Goal: Answer question/provide support: Share knowledge or assist other users

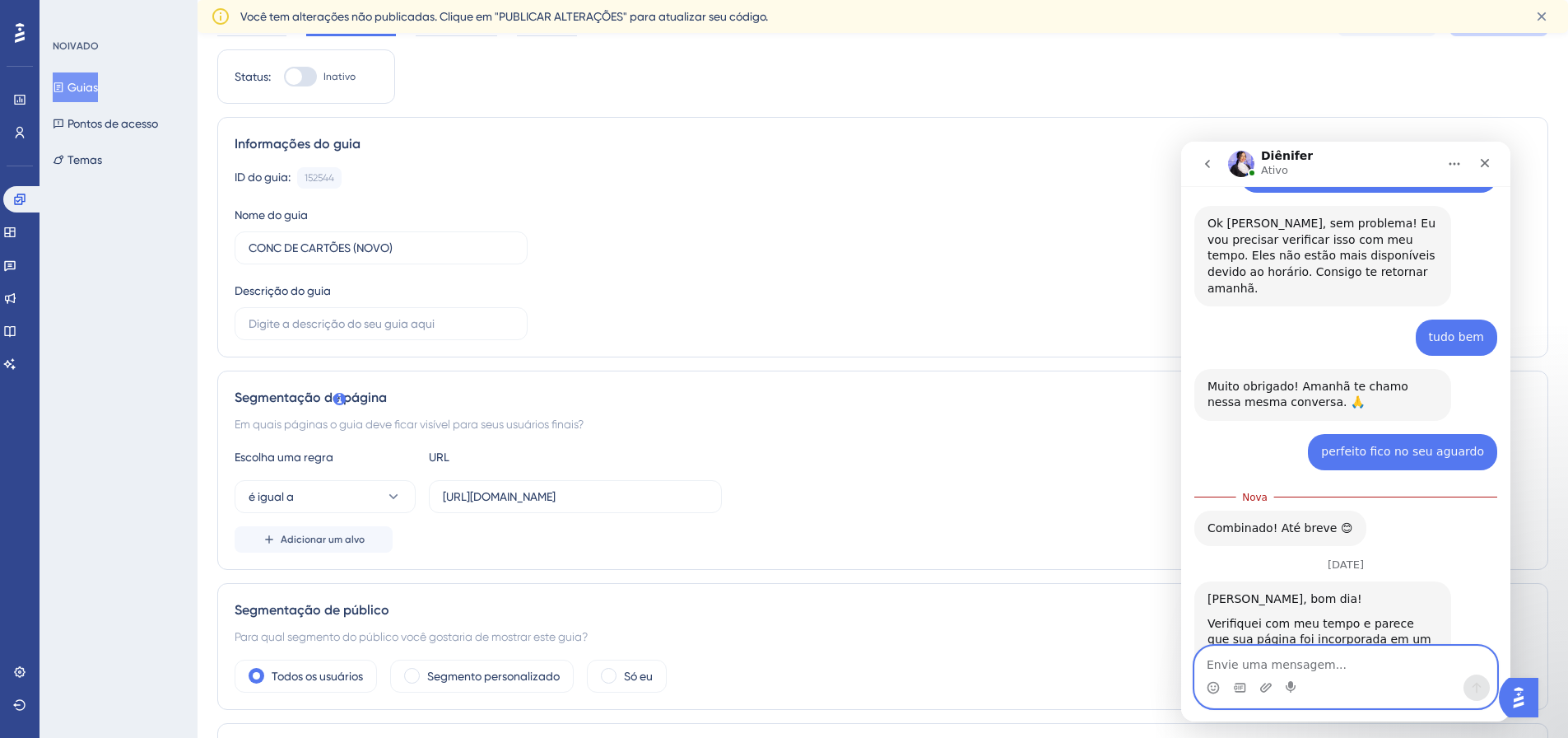
scroll to position [165, 0]
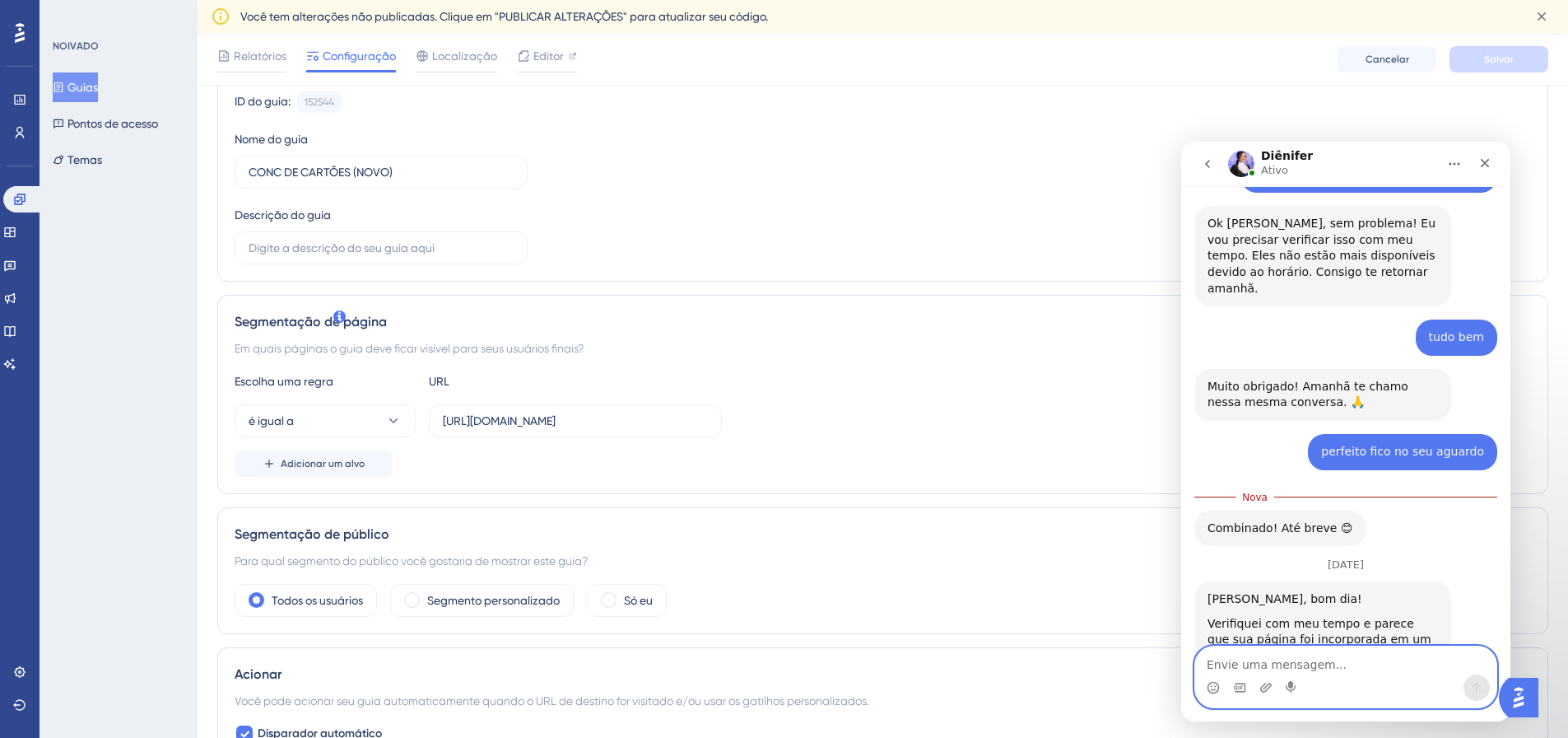
click at [1289, 659] on textarea "Envie uma mensagem..." at bounding box center [1346, 660] width 302 height 28
type textarea "Olá bom dia."
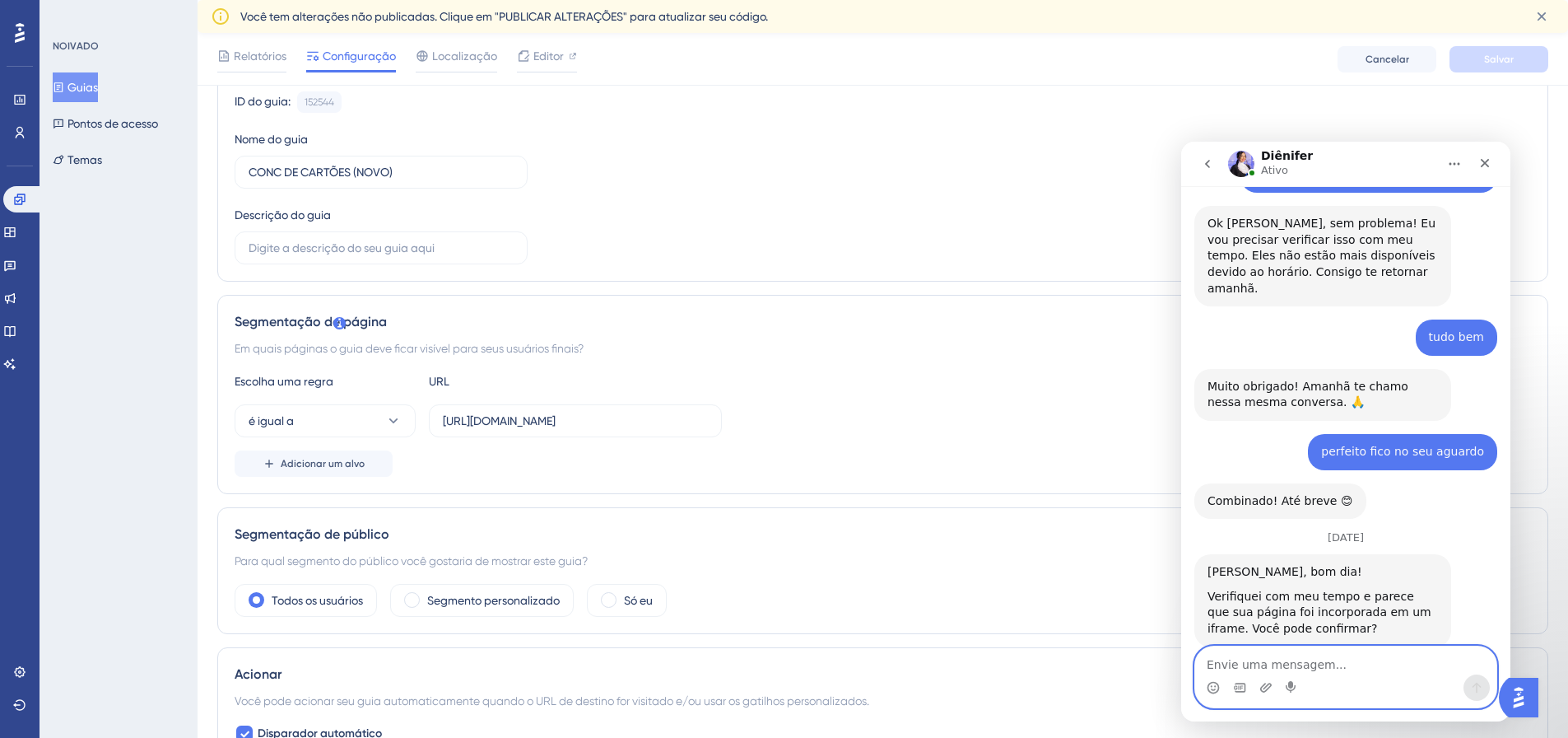
scroll to position [834, 0]
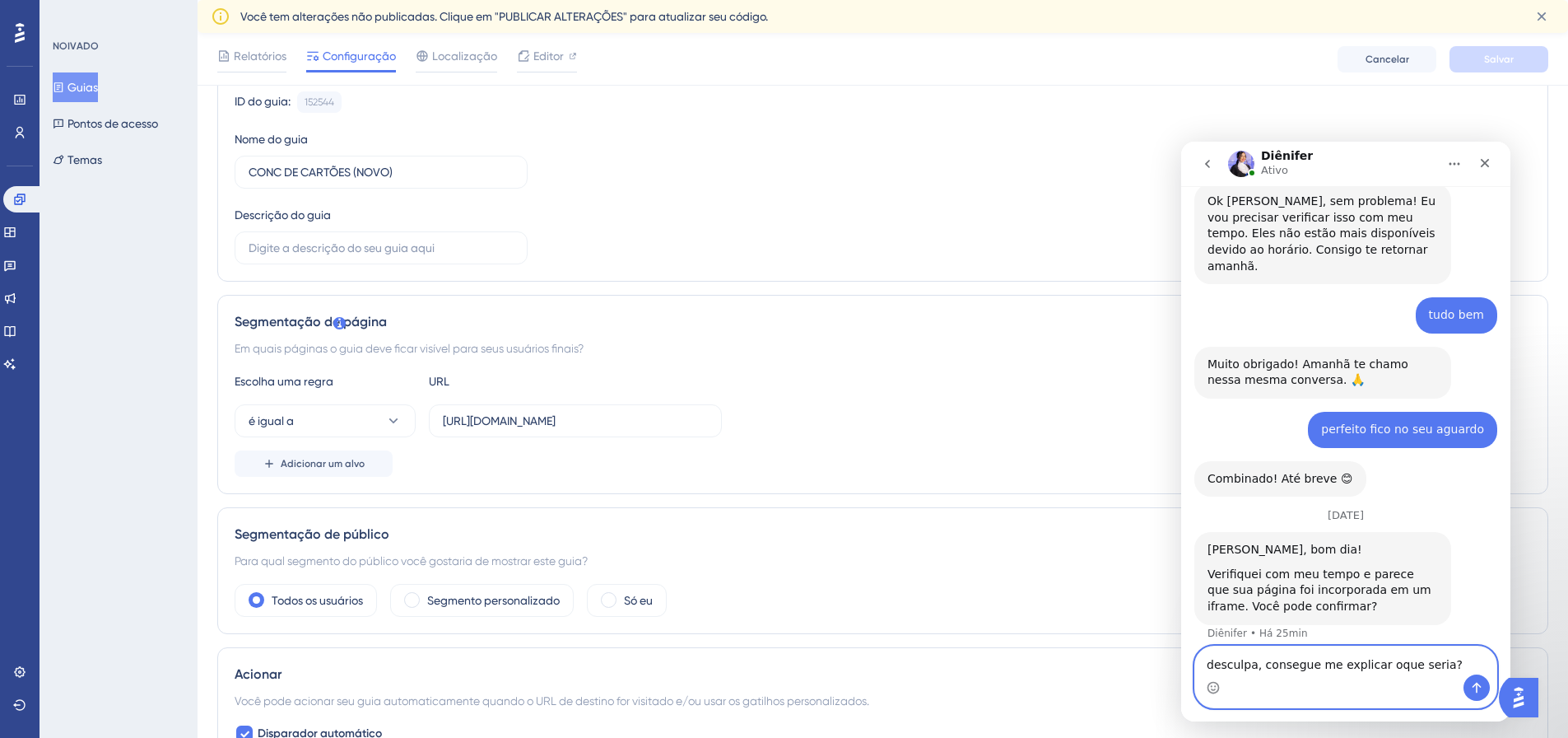
type textarea "desculpa, consegue me explicar oque seria?"
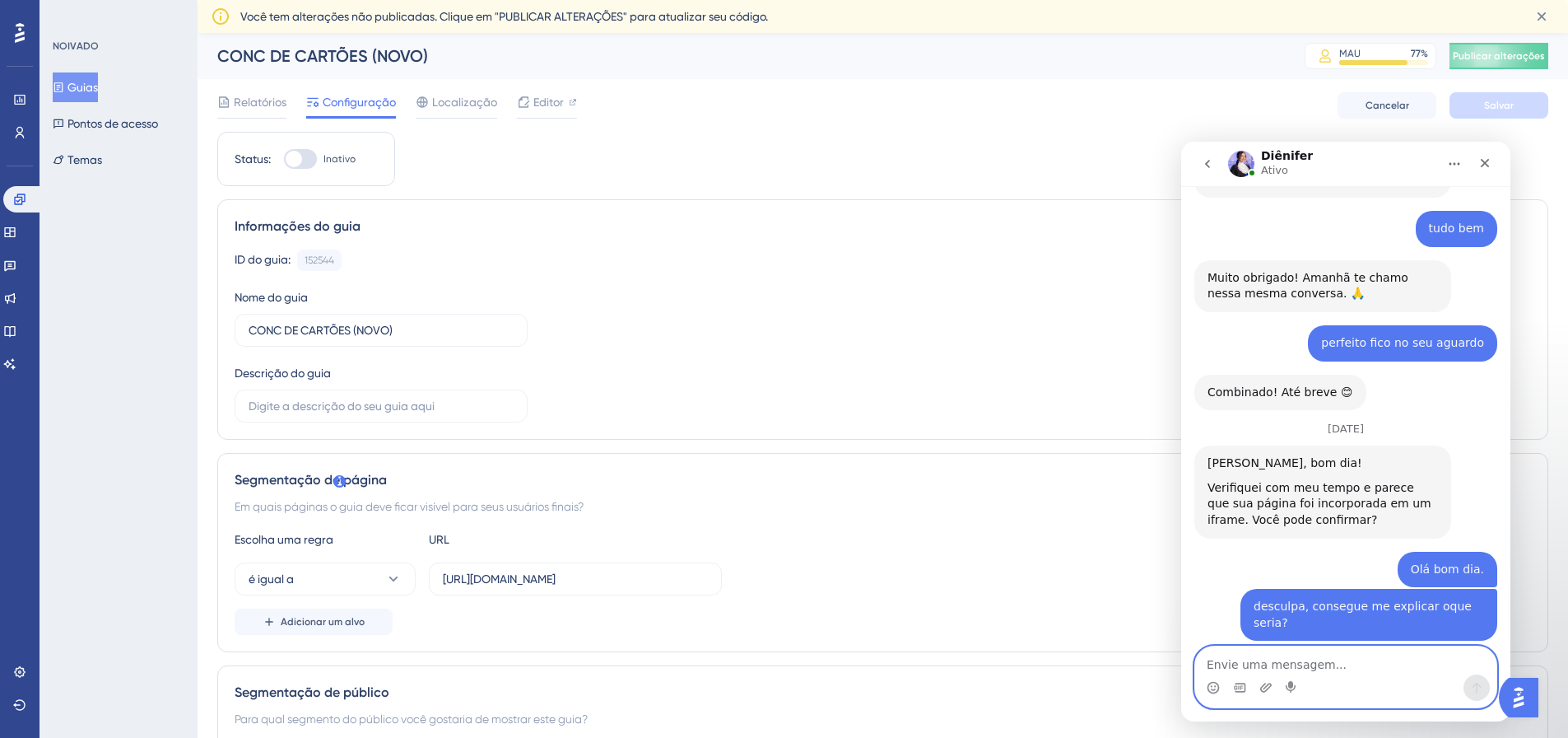
scroll to position [1079, 0]
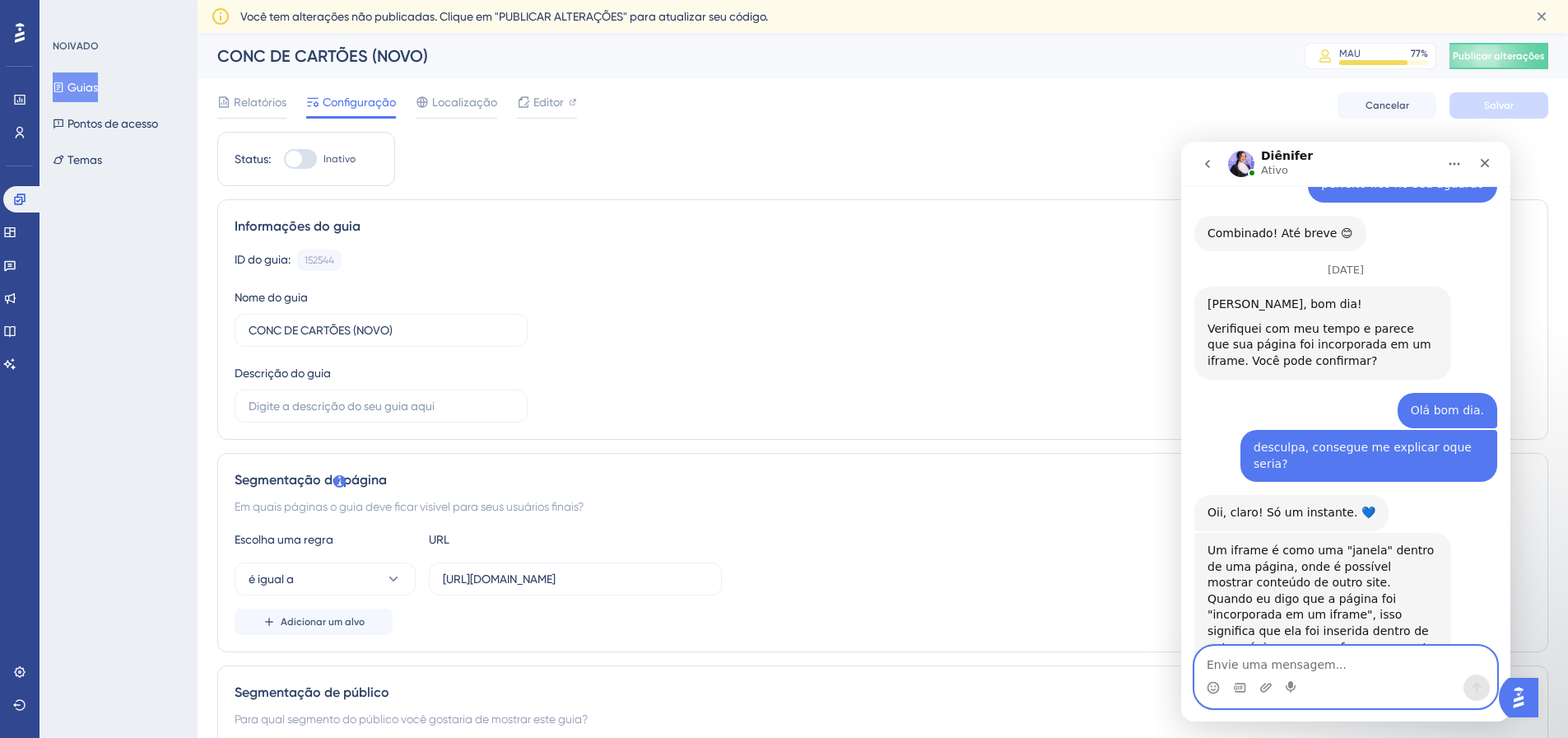
click at [1248, 659] on textarea "Envie uma mensagem..." at bounding box center [1346, 660] width 302 height 28
type textarea "eu fiz um teste ali colocando outro link"
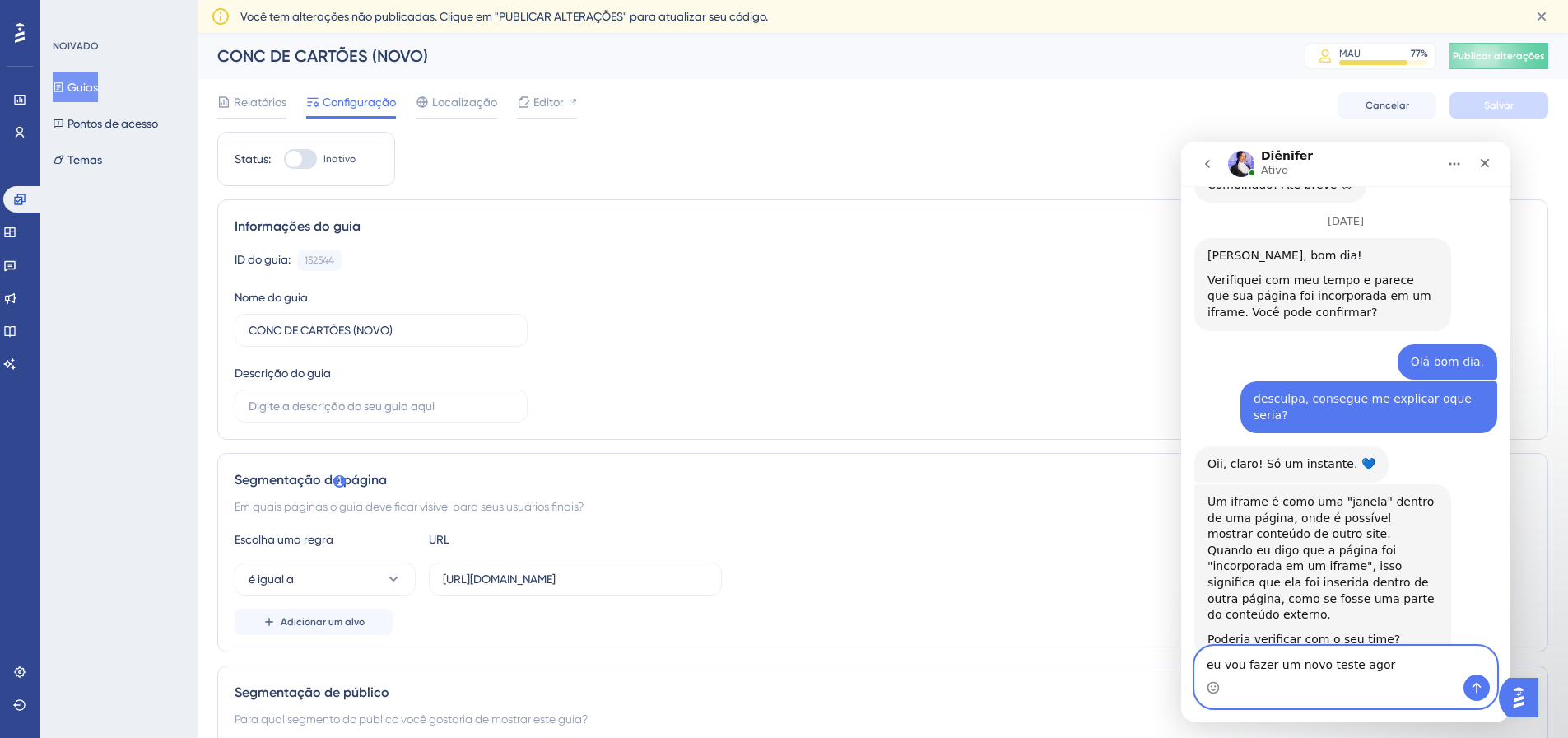
type textarea "eu vou fazer um novo teste agora"
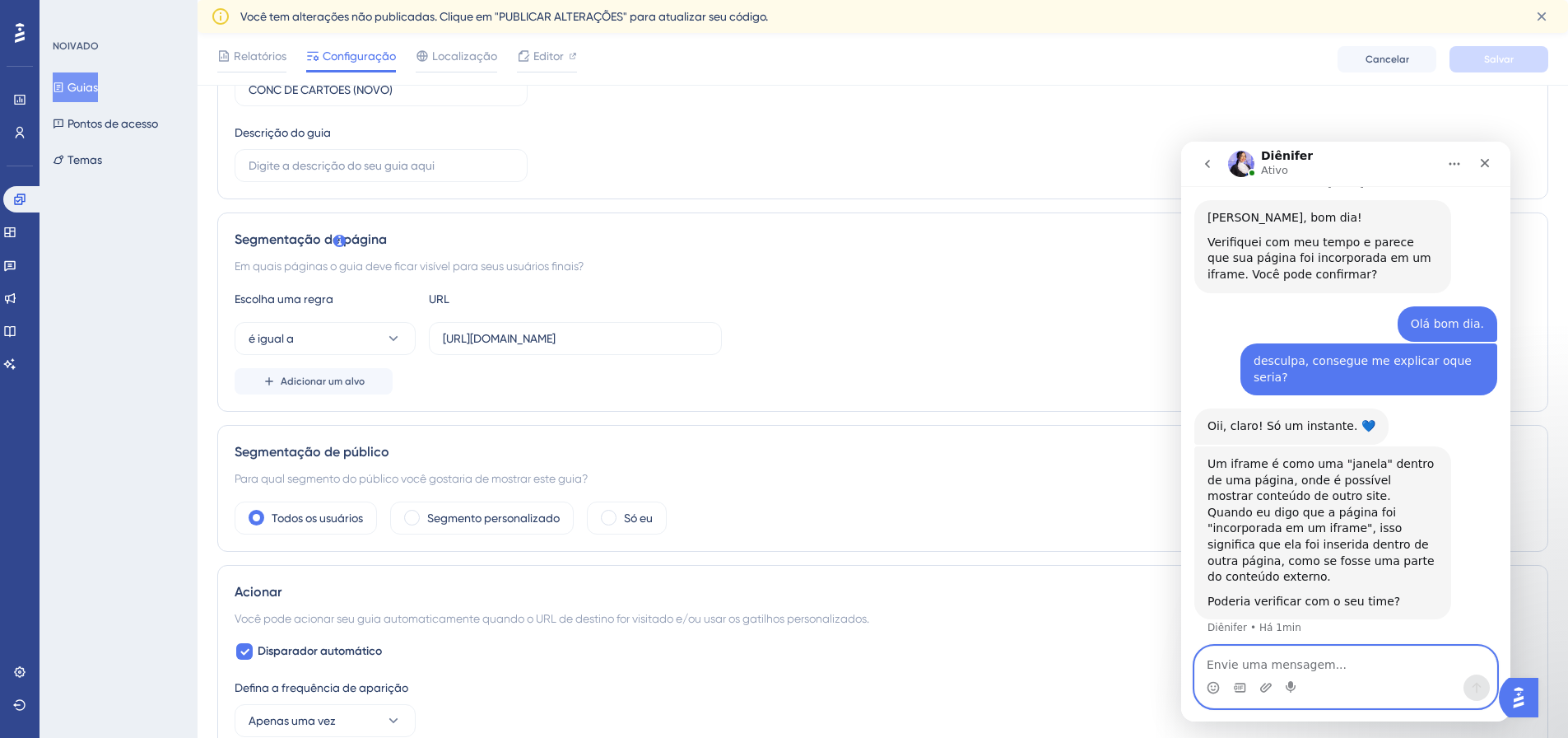
scroll to position [0, 0]
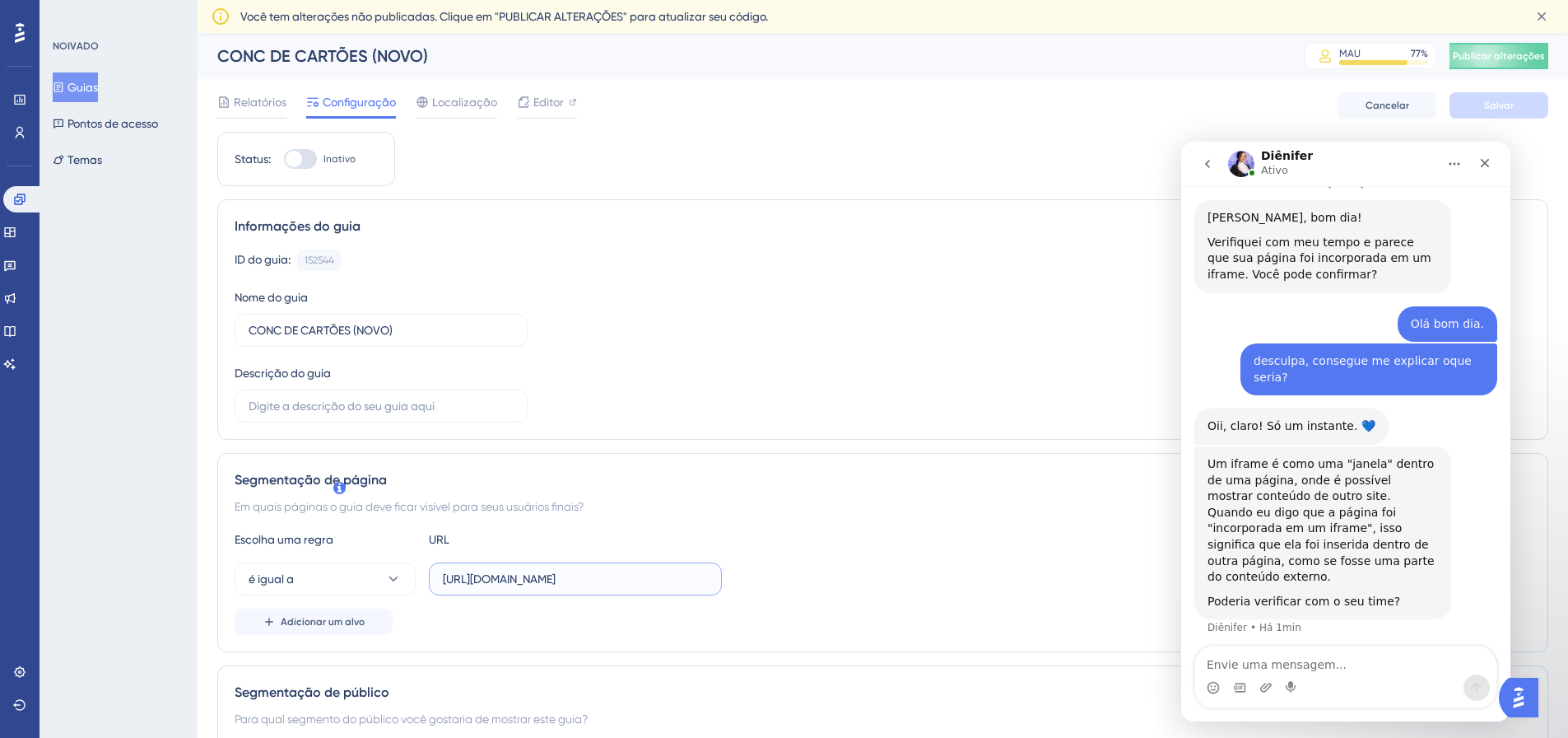
click at [612, 578] on input "https://conciliador-qa.microvix.com.br/" at bounding box center [575, 578] width 265 height 18
click at [357, 105] on font "Configuração" at bounding box center [358, 102] width 73 height 13
click at [540, 583] on input "text" at bounding box center [575, 578] width 265 height 18
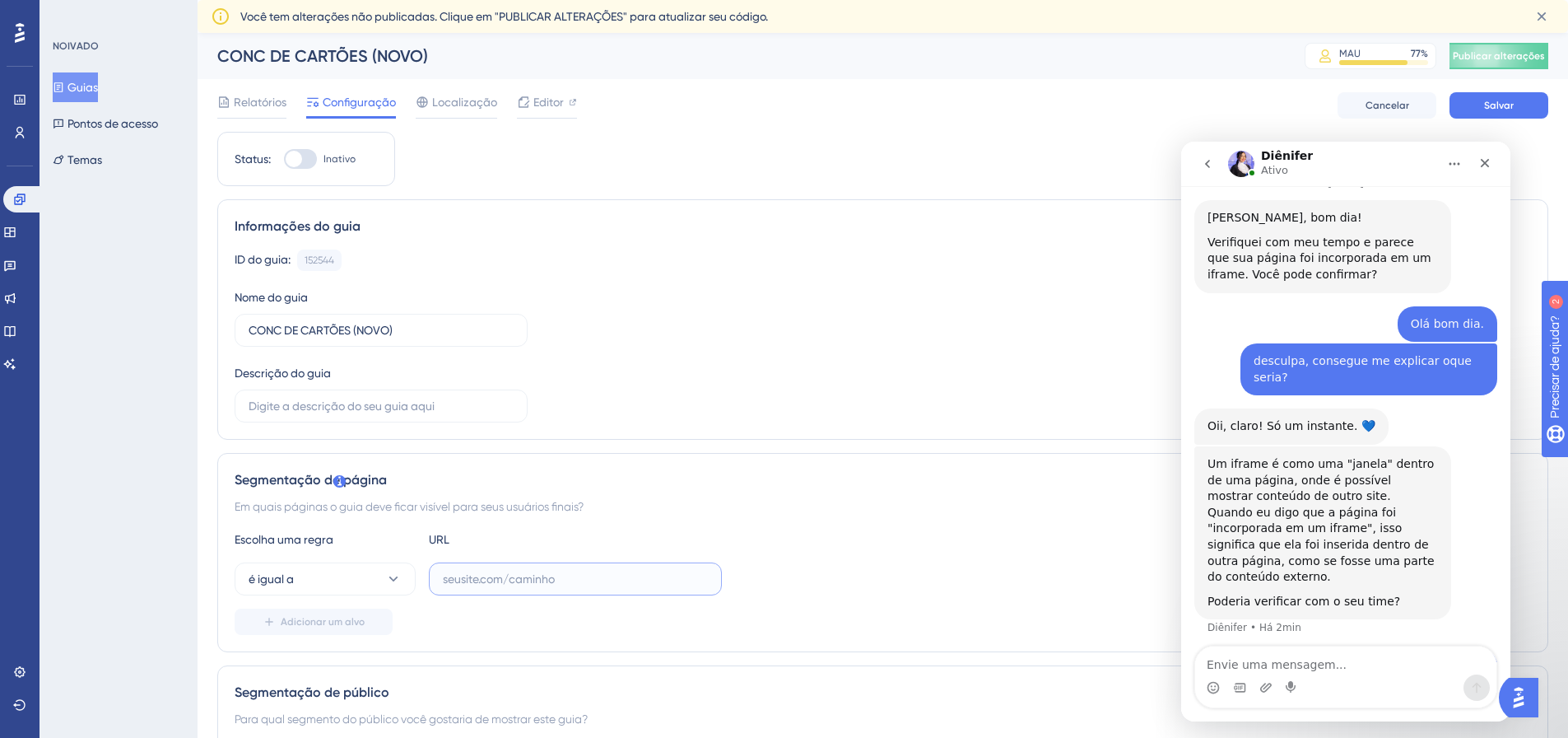
paste input "https://linx-homologacao.microvix.com.br/gestor_web/webapp/abrir_pagina_externa…"
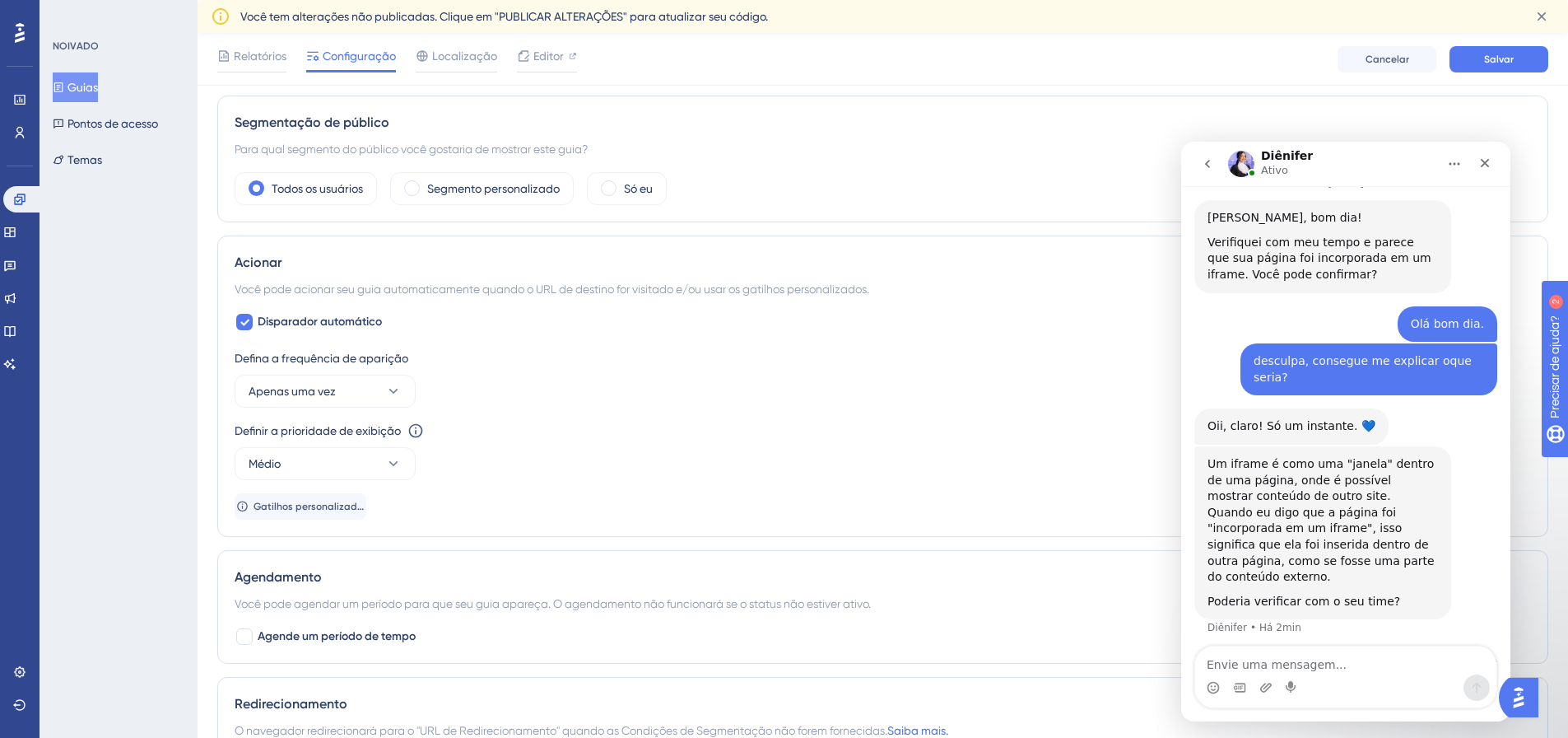
scroll to position [1049, 0]
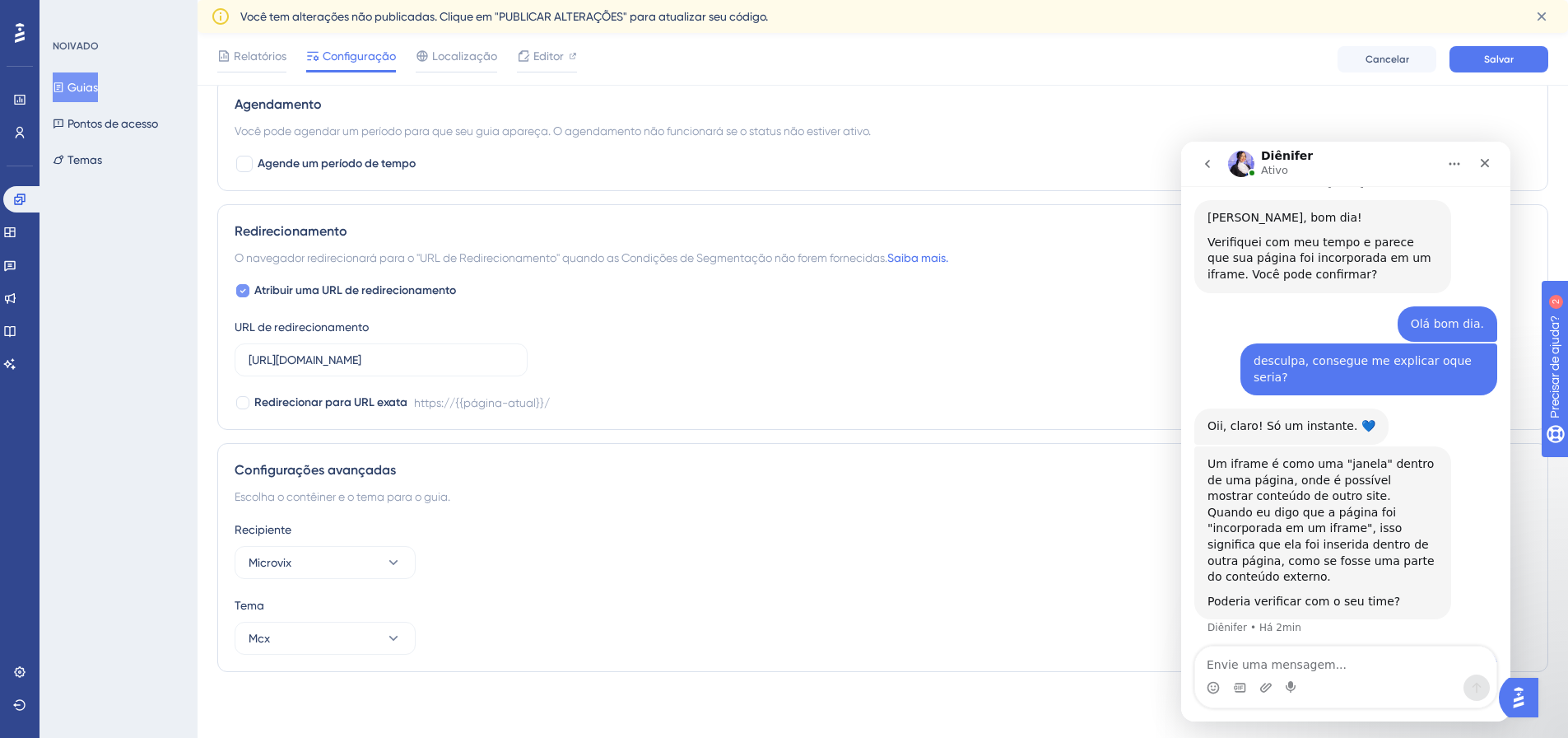
type input "https://linx-homologacao.microvix.com.br/gestor_web/webapp/abrir_pagina_externa…"
click at [286, 287] on font "Atribuir uma URL de redirecionamento" at bounding box center [355, 290] width 201 height 14
checkbox input "false"
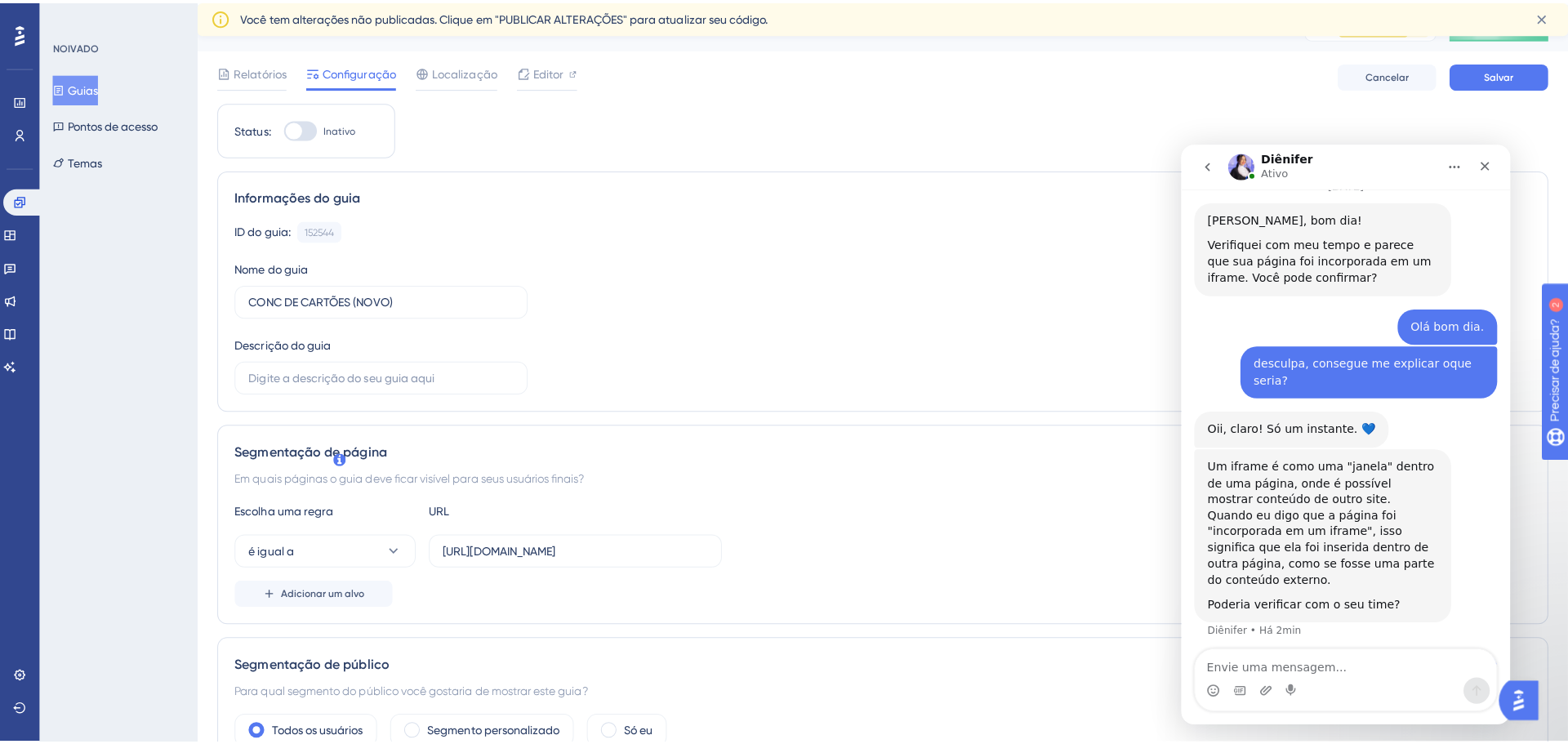
scroll to position [0, 0]
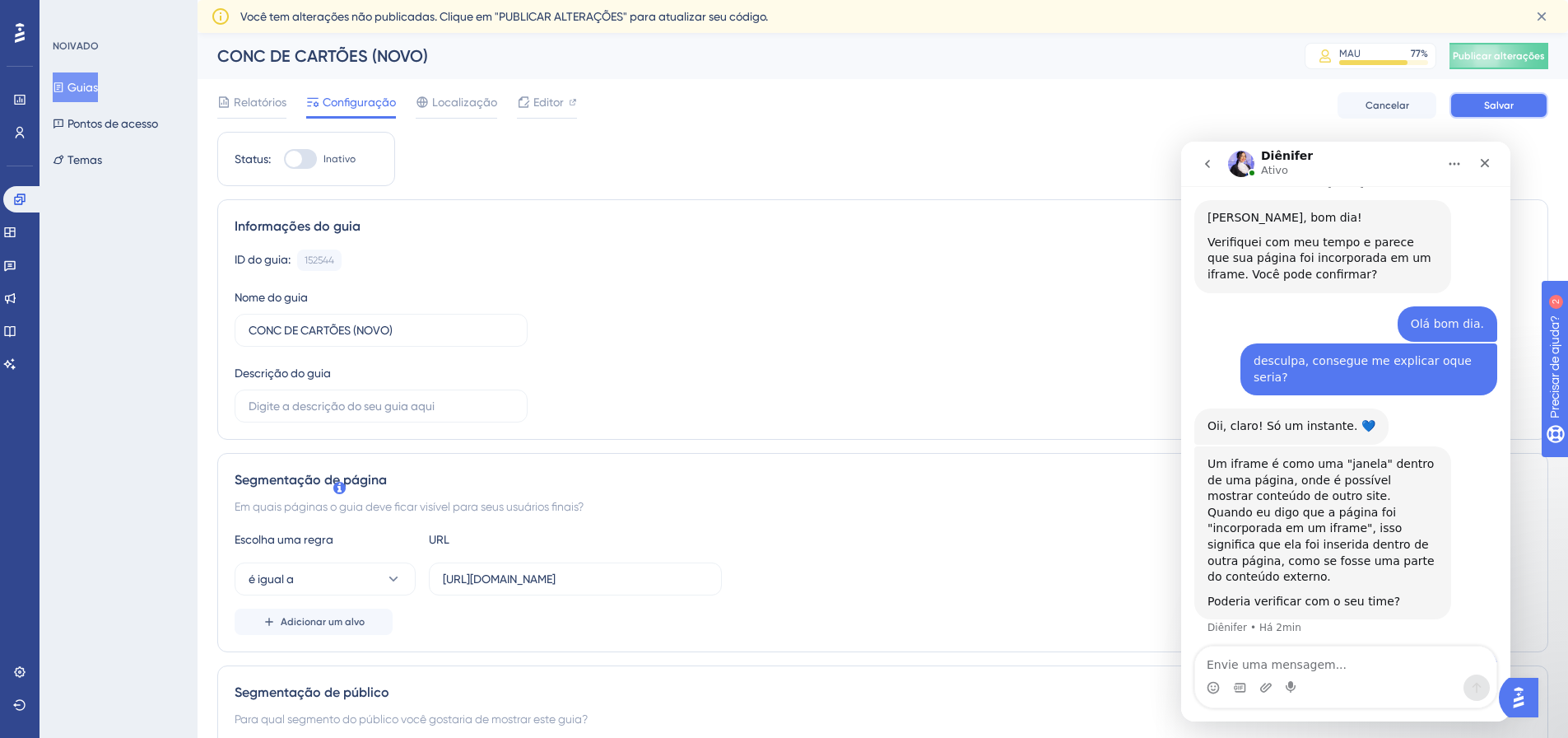
click at [1506, 103] on font "Salvar" at bounding box center [1498, 105] width 29 height 11
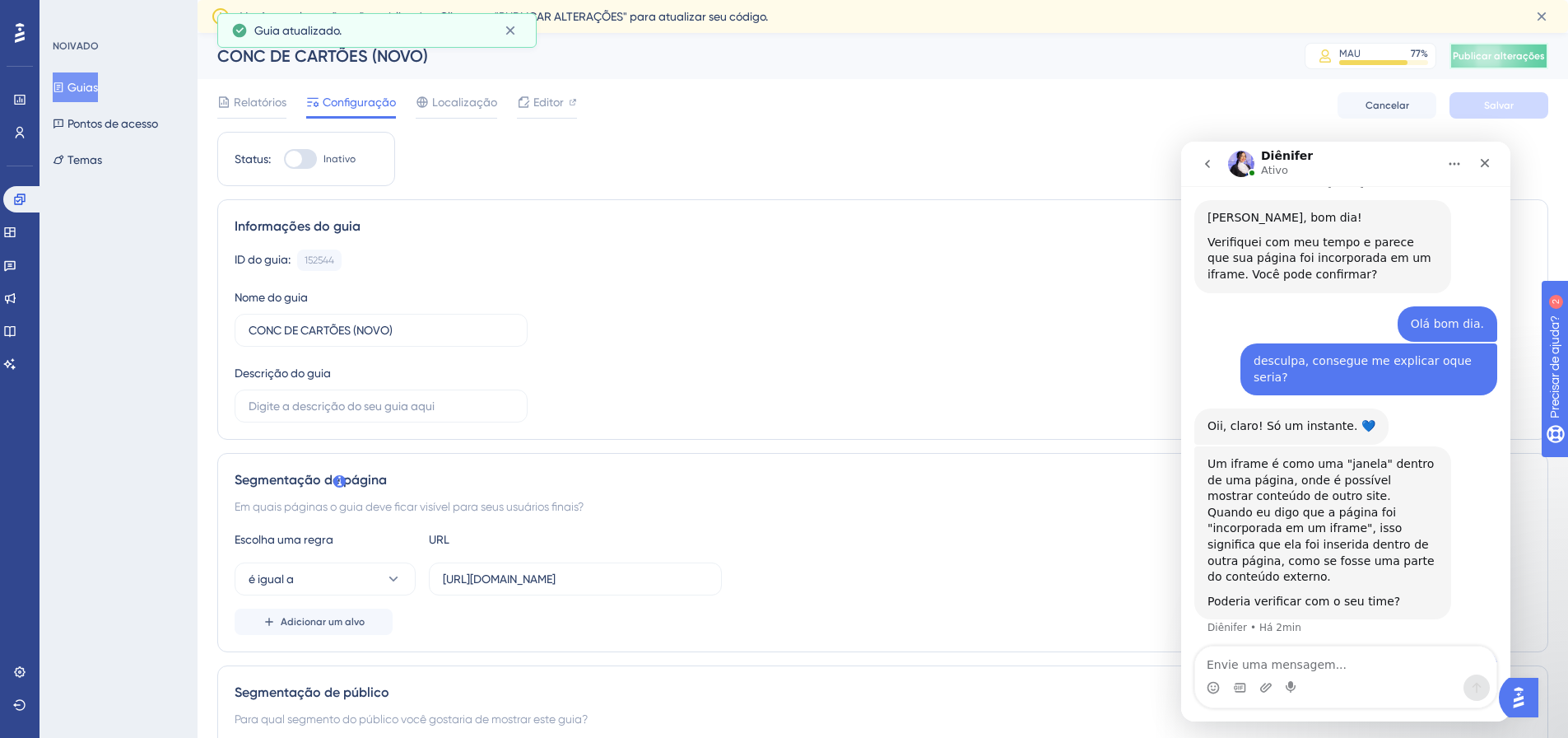
click at [1524, 56] on font "Publicar alterações" at bounding box center [1498, 56] width 92 height 11
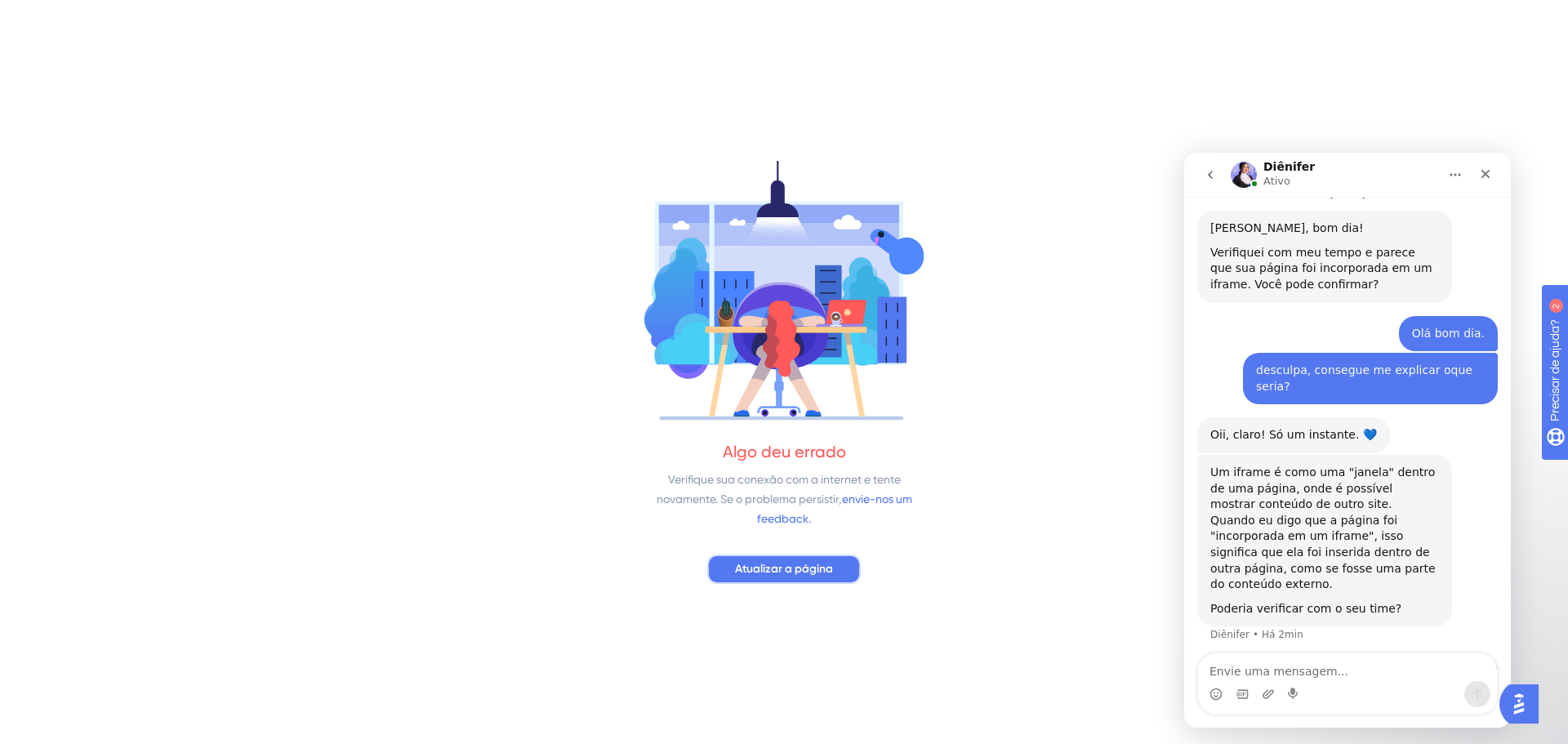
click at [791, 565] on font "Atualizar a página" at bounding box center [784, 569] width 98 height 14
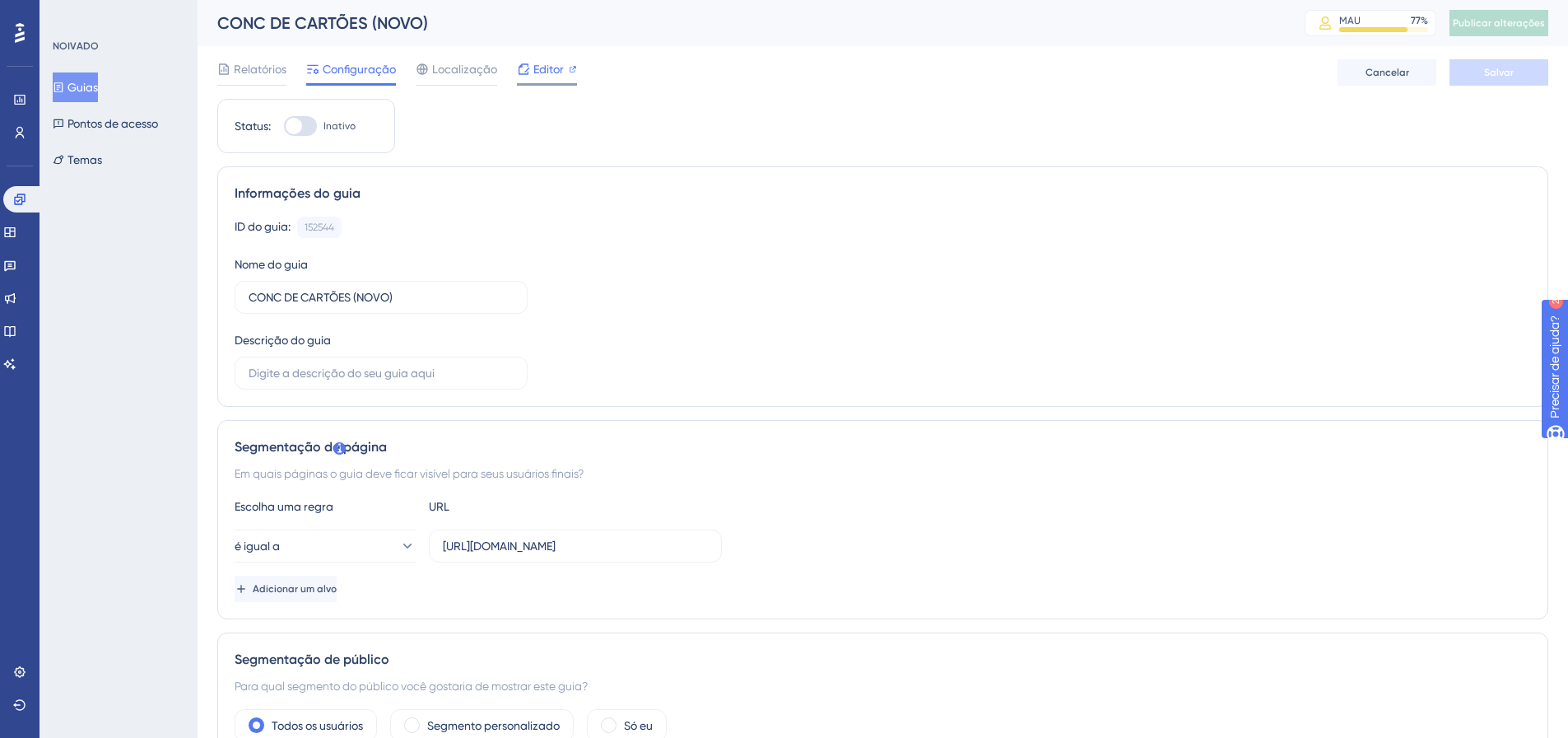
click at [540, 67] on font "Editor" at bounding box center [549, 69] width 30 height 13
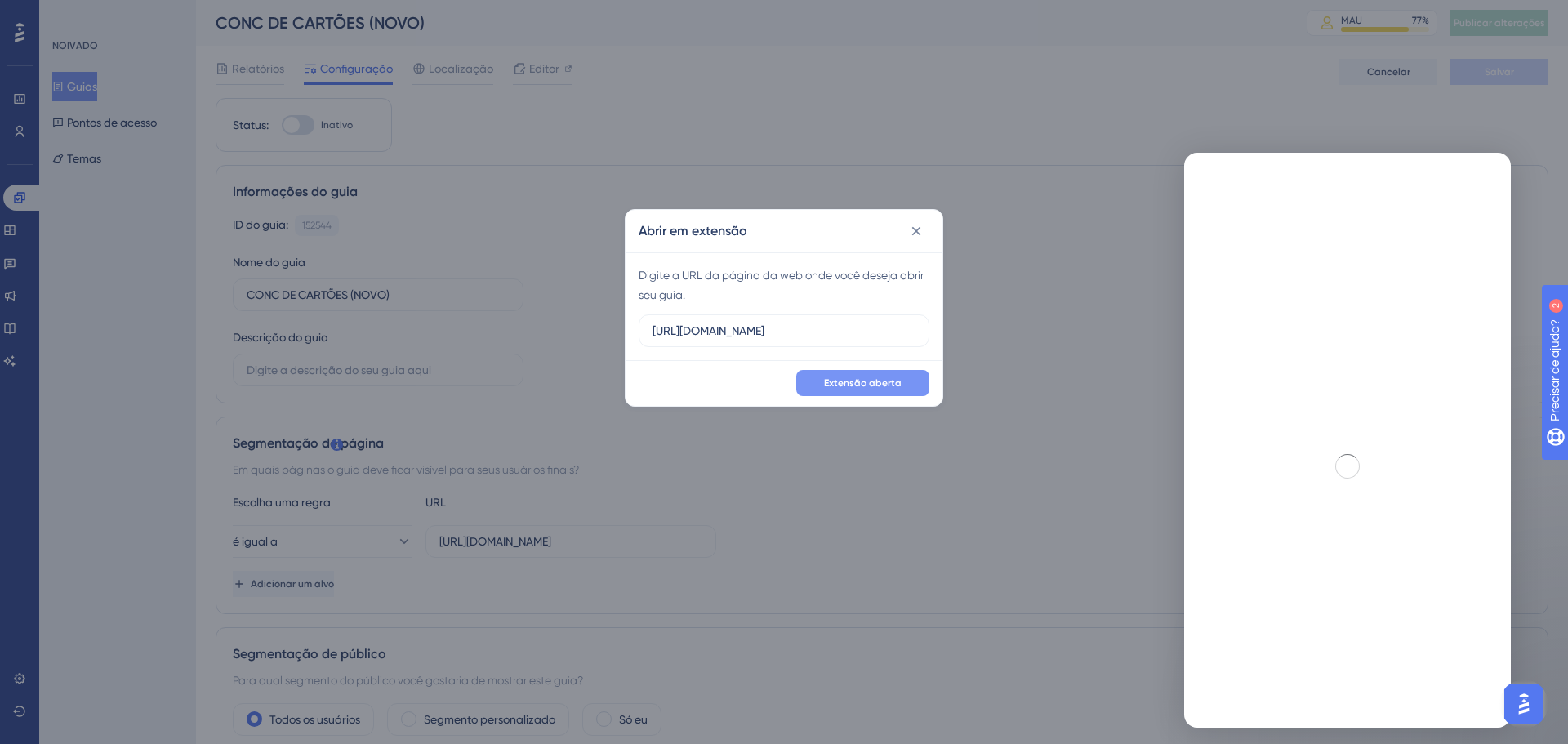
click at [883, 384] on font "Extensão aberta" at bounding box center [862, 383] width 78 height 11
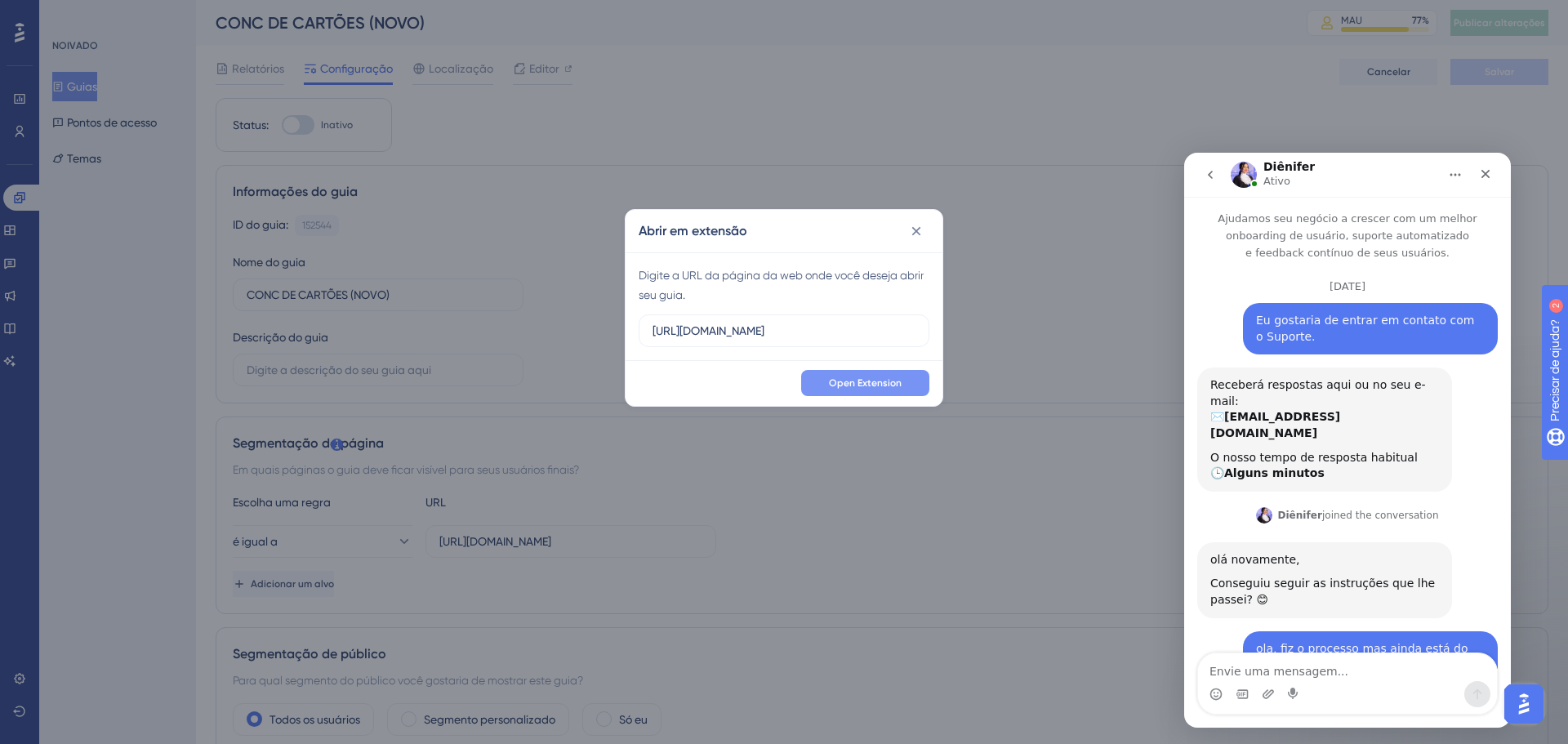
scroll to position [1155, 0]
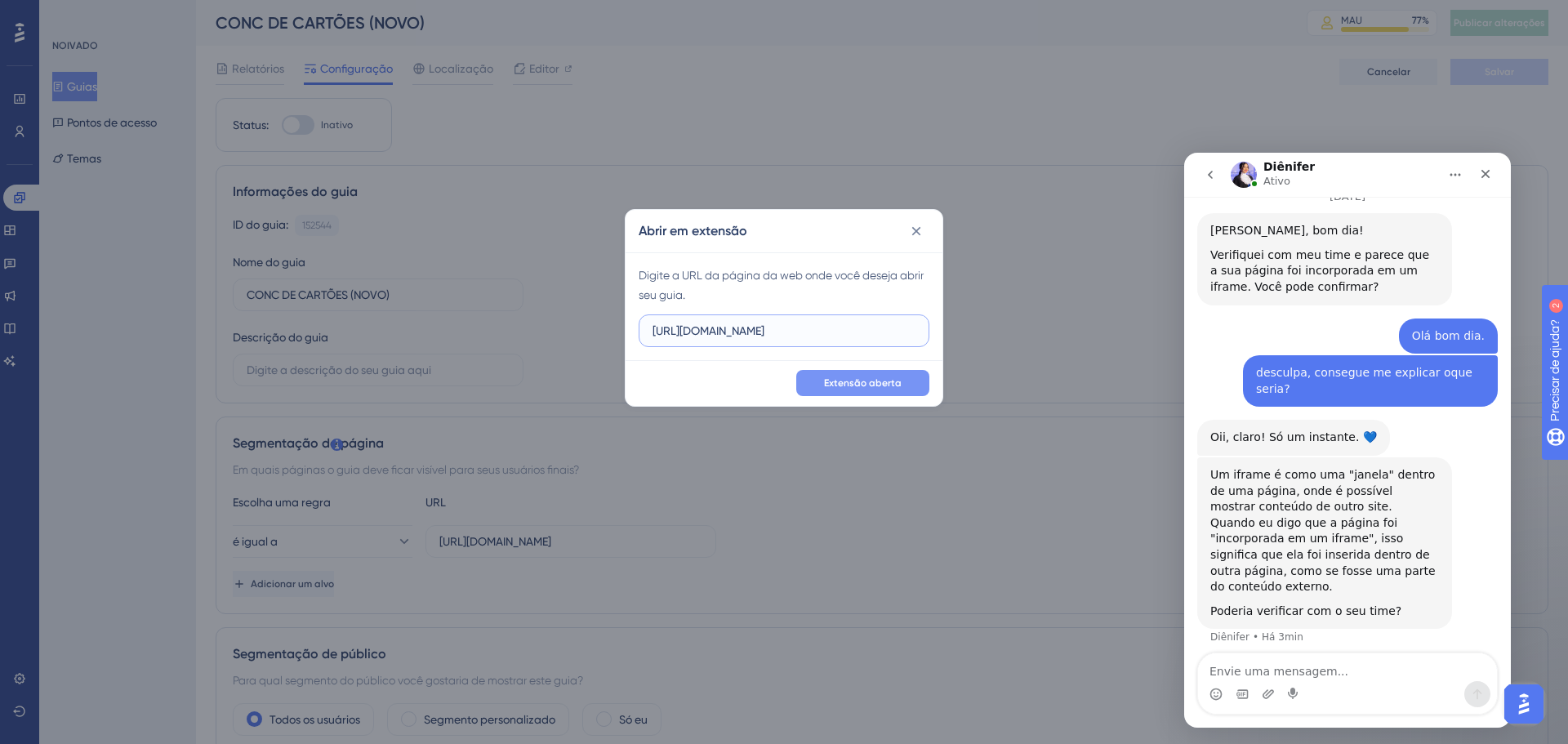
drag, startPoint x: 891, startPoint y: 326, endPoint x: 648, endPoint y: 326, distance: 243.0
click at [648, 326] on label "https://linx-homologacao.microvix.com.br" at bounding box center [784, 330] width 291 height 33
click at [784, 323] on input "https://linx-homologacao.microvix.com.br" at bounding box center [784, 330] width 263 height 18
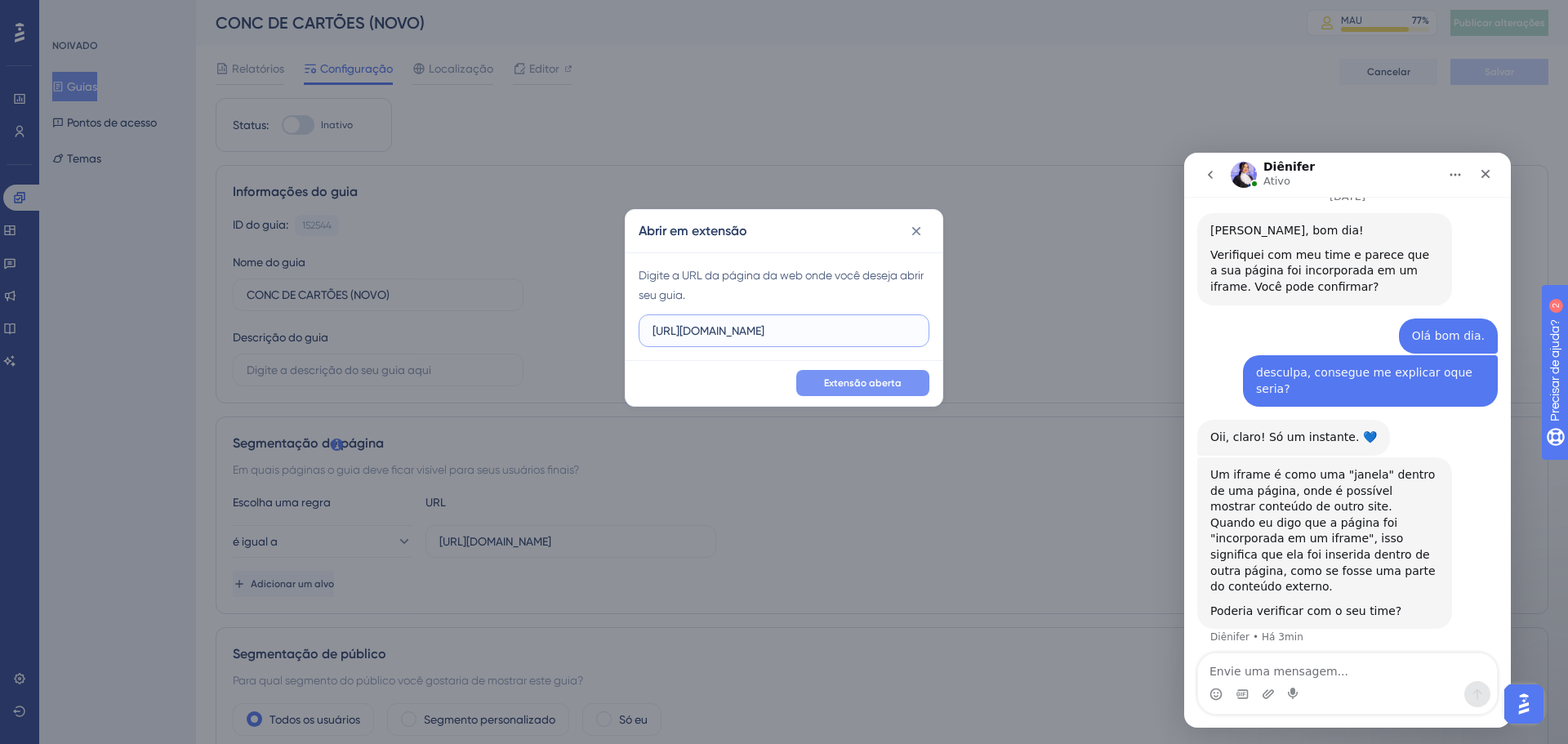
paste input "/gestor_web/webapp/abrir_pagina_externa_frame.asp?url=https%3A%2F%2Flinx%2Dhomo…"
type input "[URL][DOMAIN_NAME]"
click at [865, 386] on font "Extensão aberta" at bounding box center [862, 383] width 78 height 11
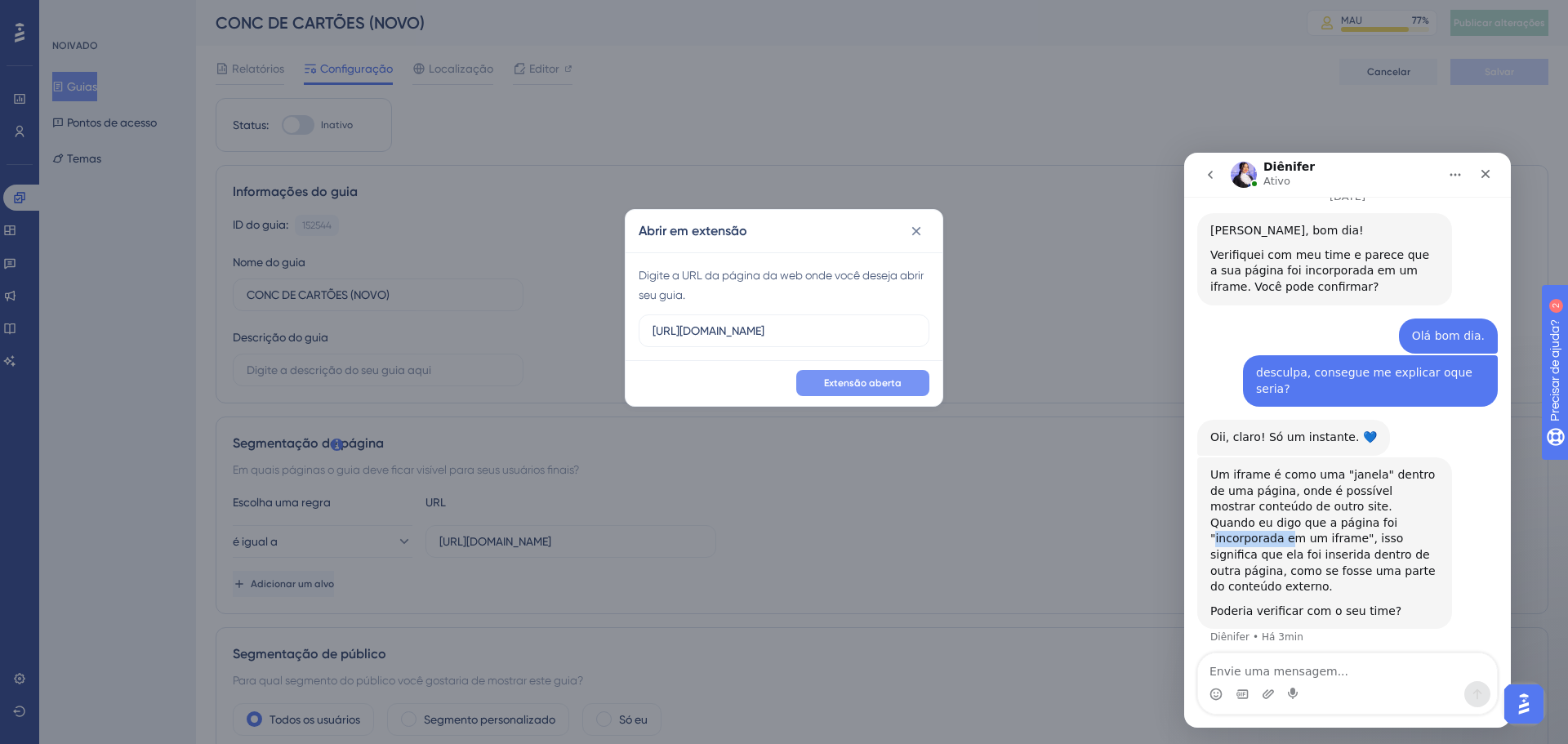
drag, startPoint x: 1277, startPoint y: 444, endPoint x: 1351, endPoint y: 444, distance: 74.0
click at [1351, 467] on div "Um iframe é como uma "janela" dentro de uma página, onde é possível mostrar con…" at bounding box center [1325, 531] width 229 height 129
click at [1288, 467] on div "Um iframe é como uma "janela" dentro de uma página, onde é possível mostrar con…" at bounding box center [1325, 531] width 229 height 129
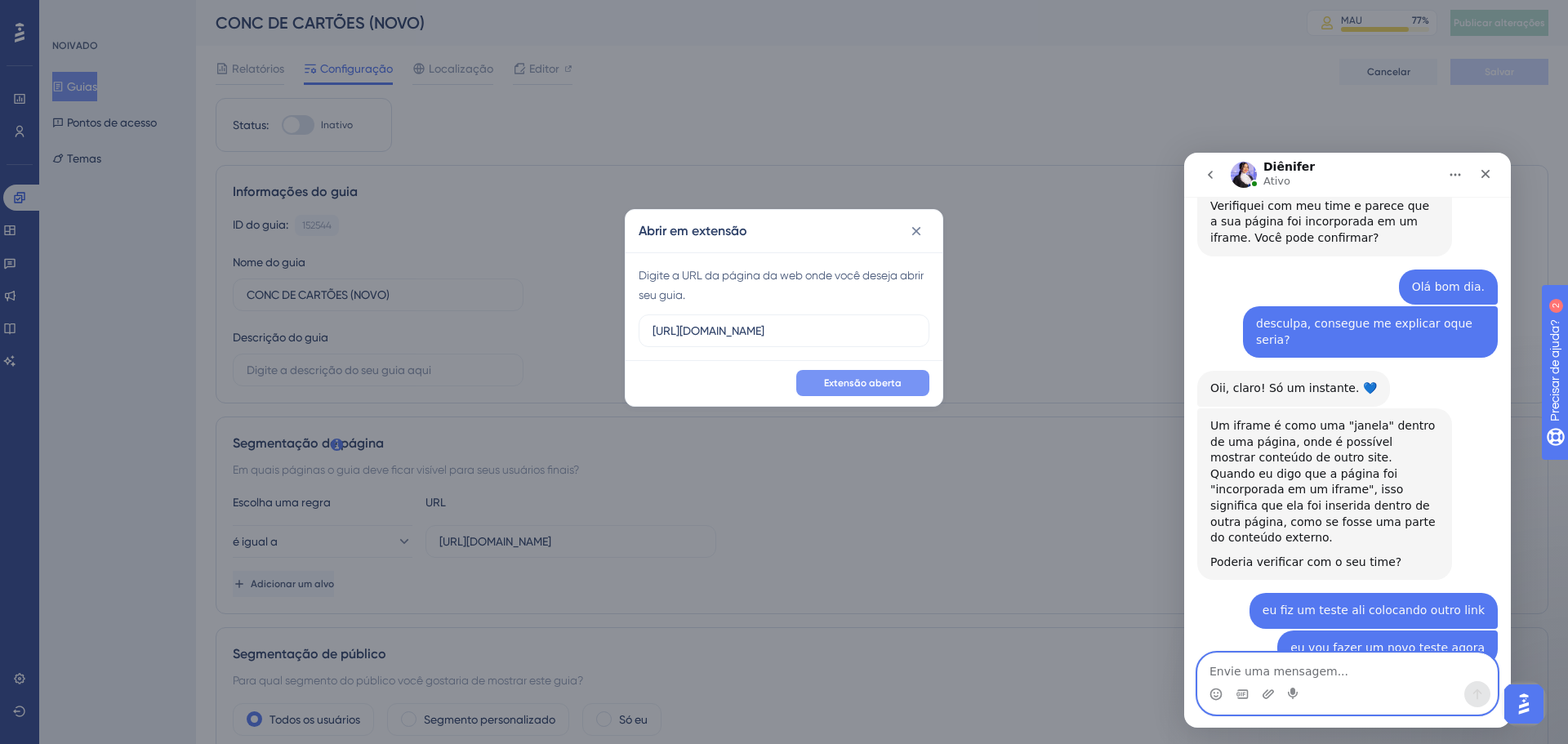
click at [1312, 675] on textarea "Envie uma mensagem..." at bounding box center [1347, 667] width 299 height 28
click at [1266, 695] on icon "Carregar anexo" at bounding box center [1268, 694] width 11 height 9
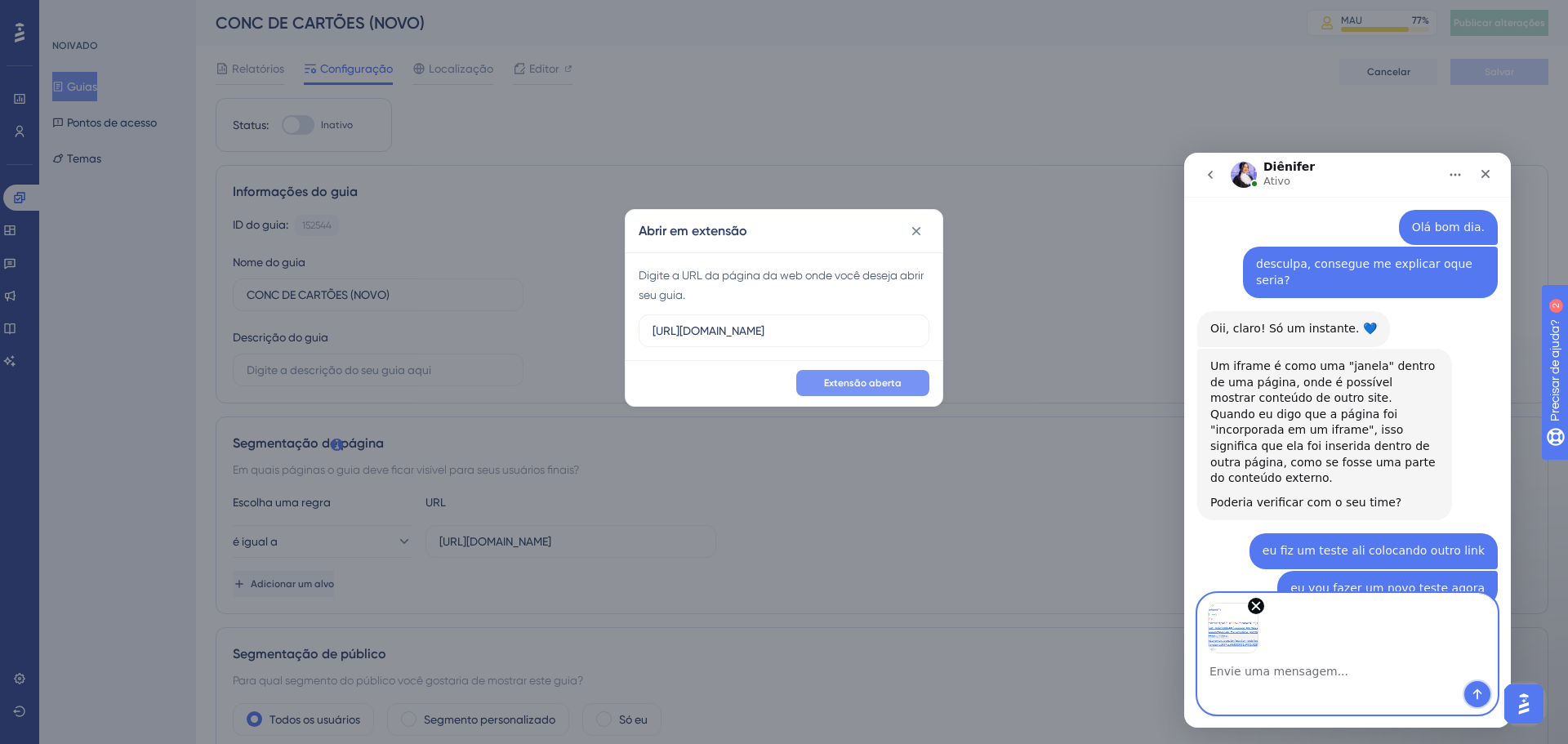
click at [1483, 697] on icon "Enviar mensagem…" at bounding box center [1477, 694] width 13 height 13
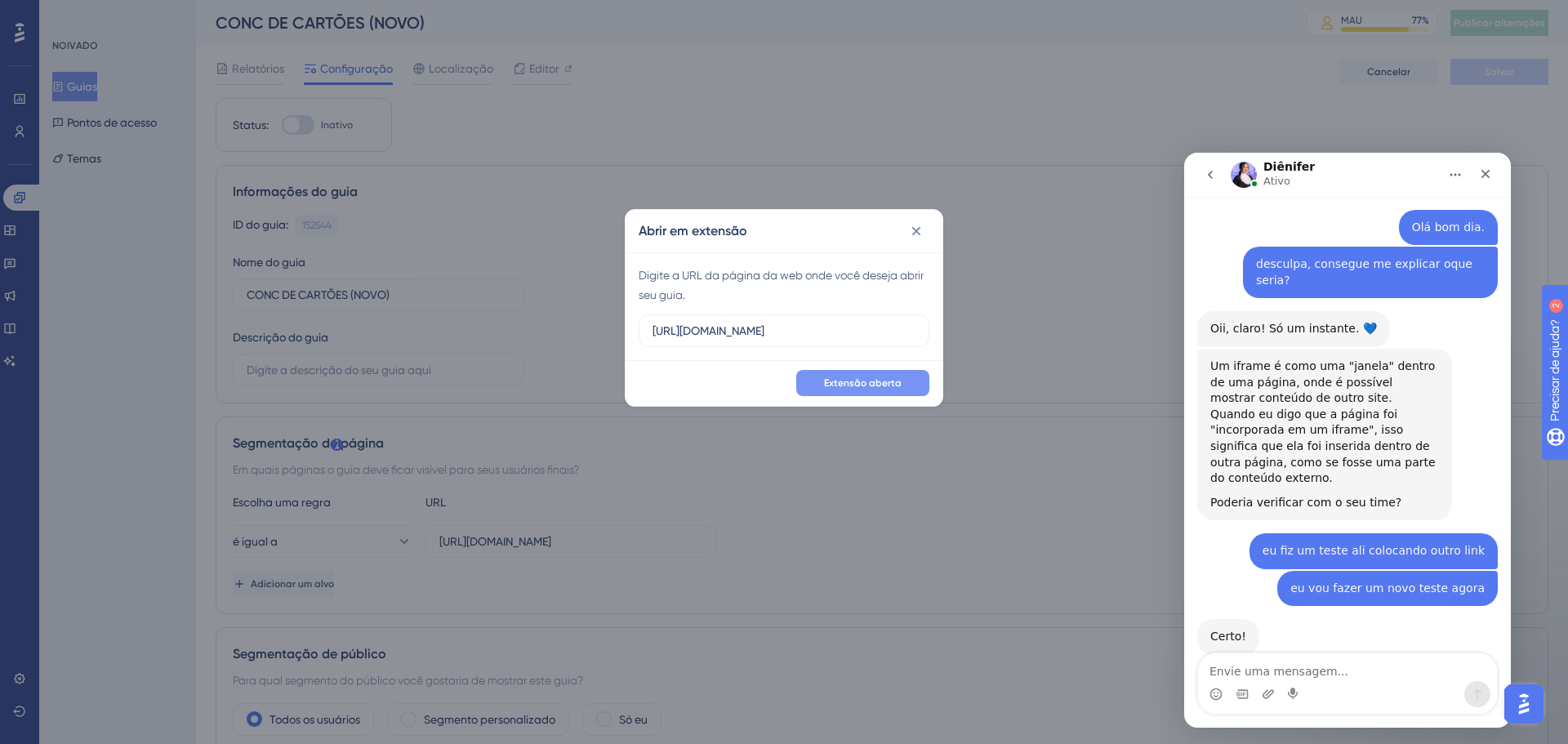
scroll to position [1313, 0]
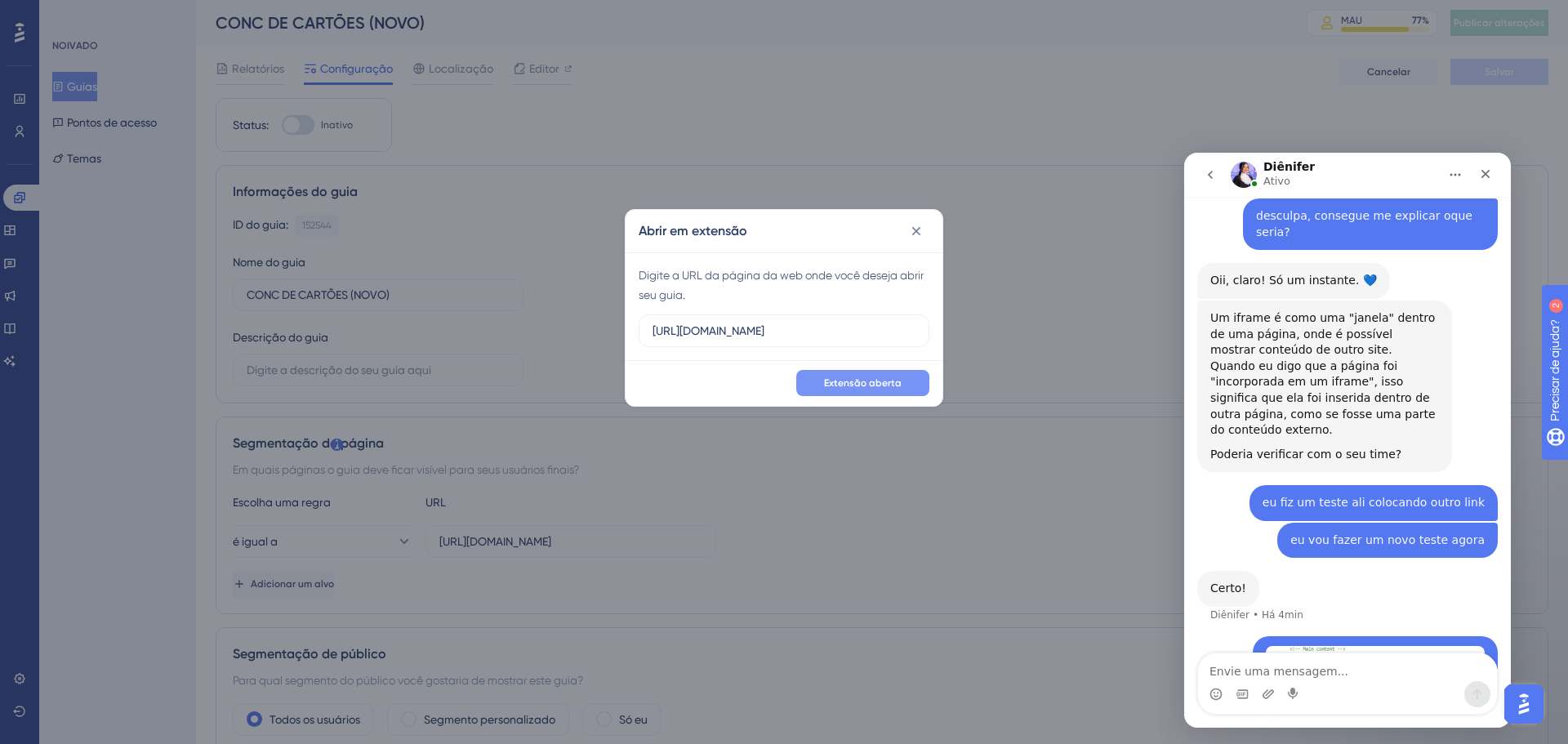
click at [1268, 676] on textarea "Envie uma mensagem..." at bounding box center [1347, 667] width 299 height 28
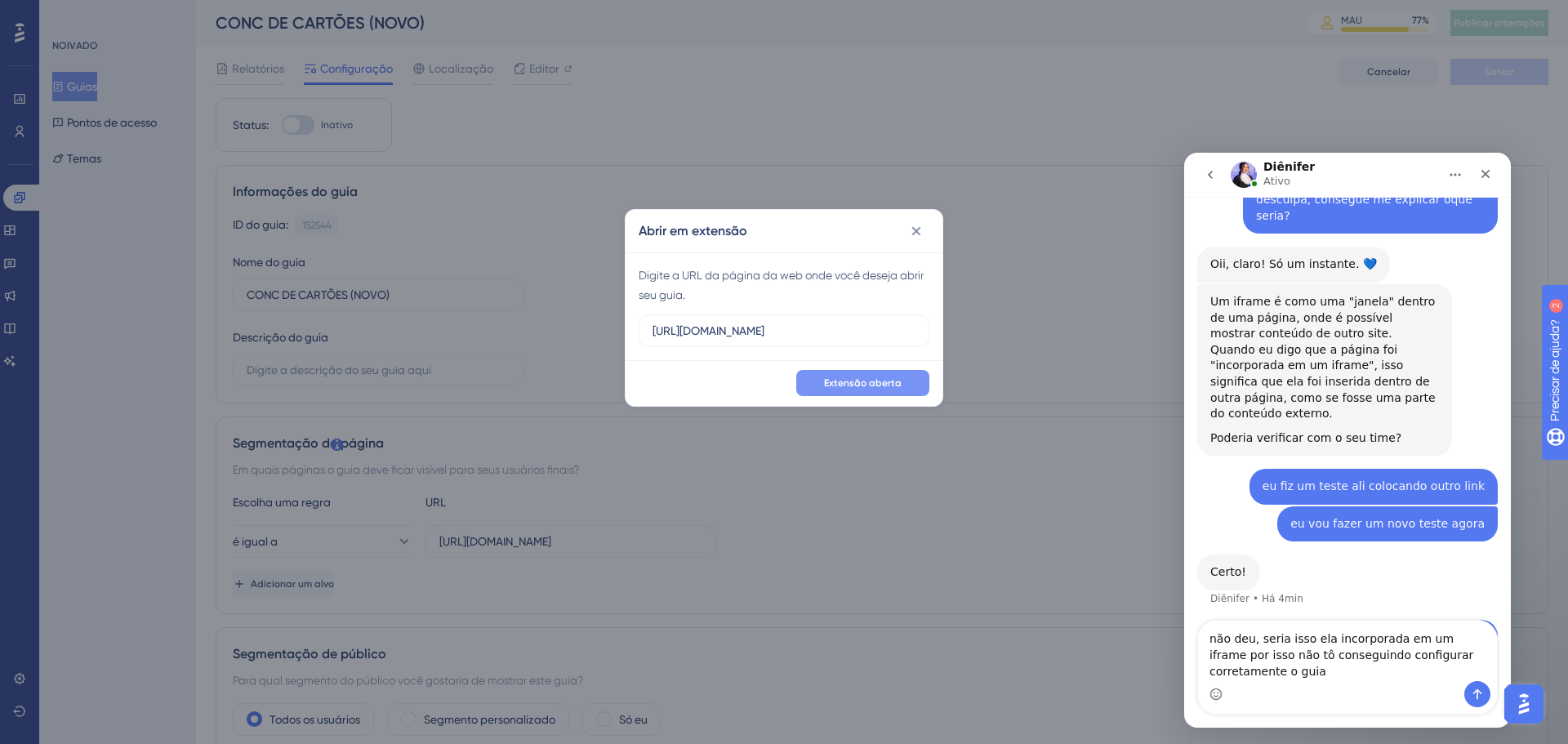
type textarea "não deu, seria isso ela incorporada em um iframe por isso não tô conseguindo co…"
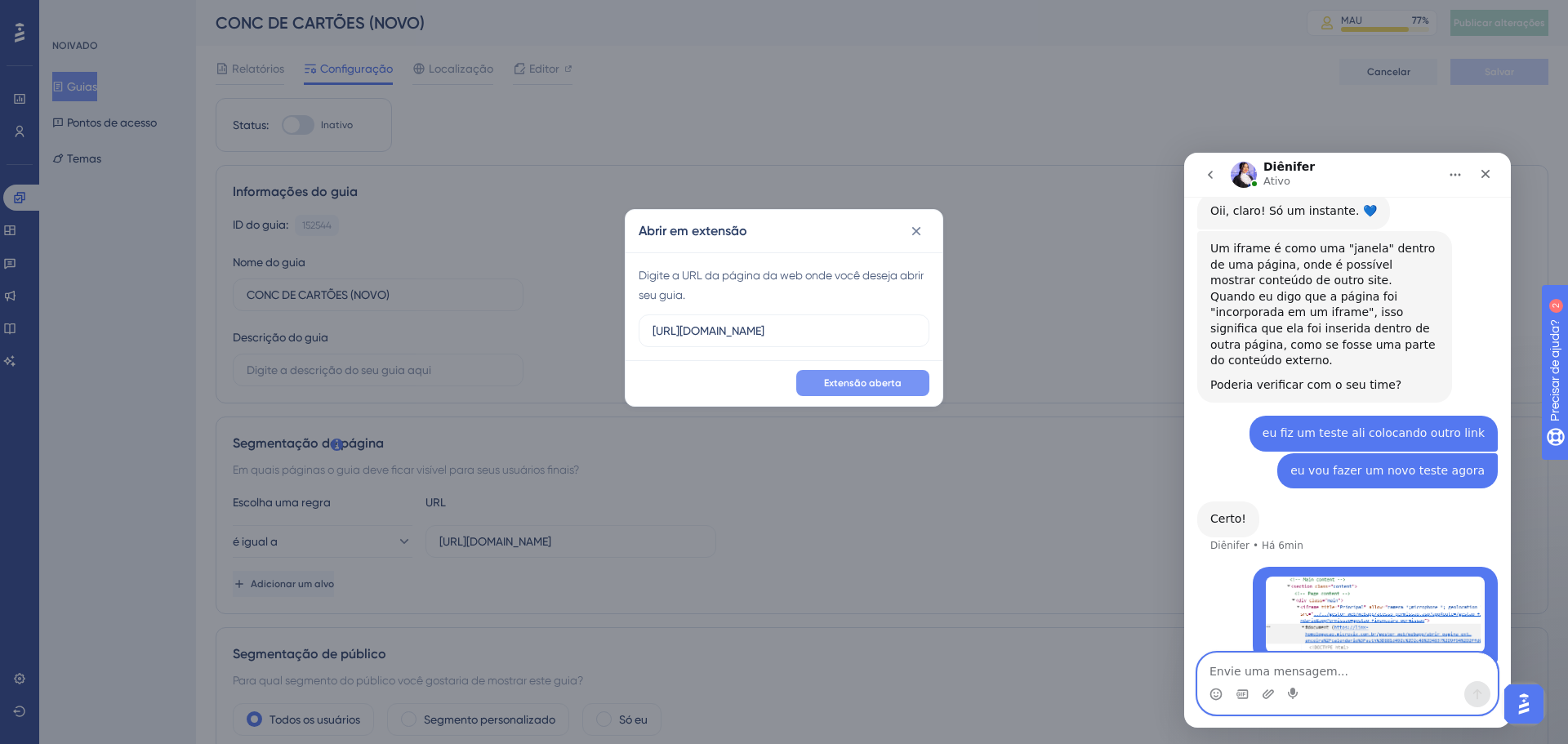
scroll to position [1444, 0]
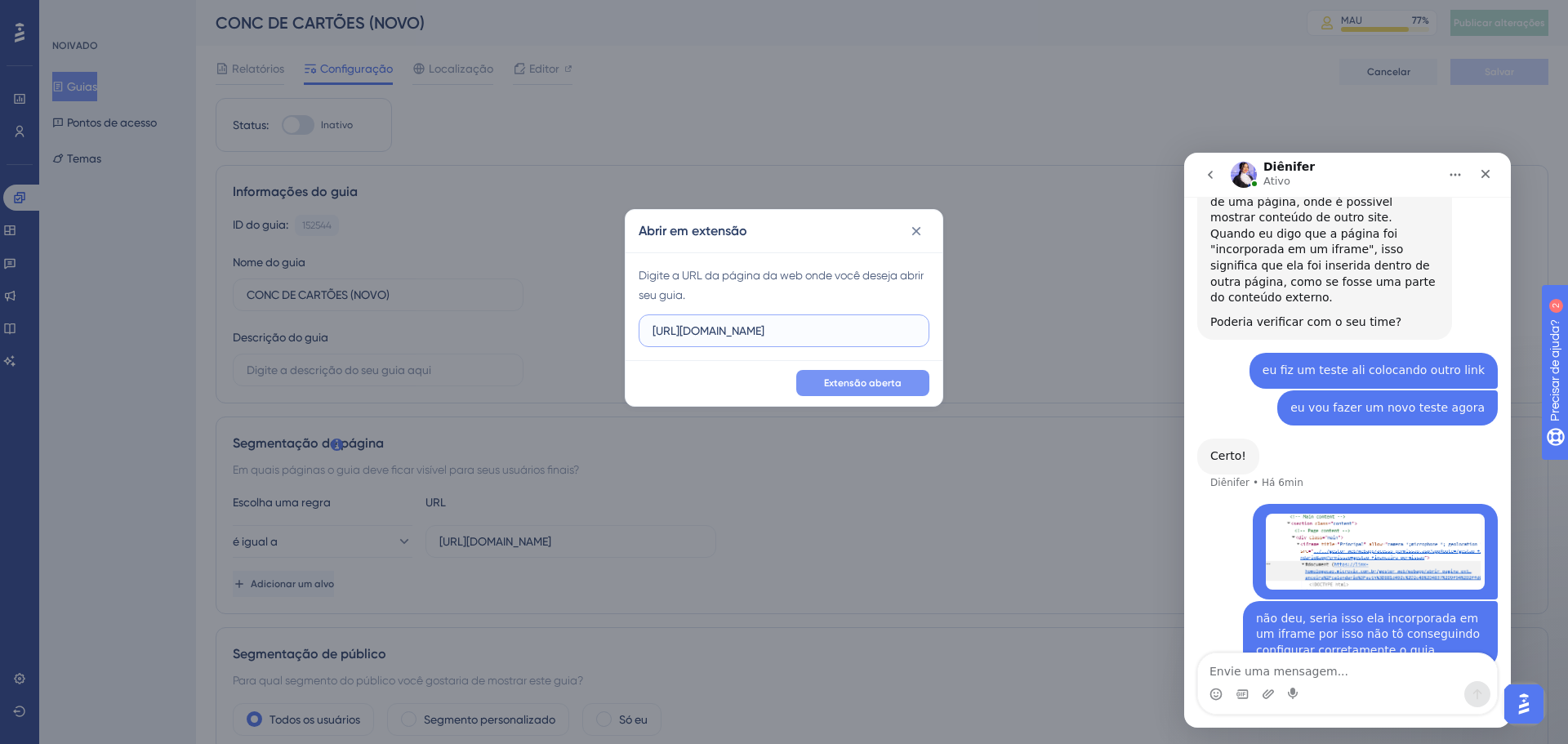
click at [781, 326] on input "https://linx-homologacao.microvix.com.br/gestor_web/webapp/abrir_pagina_externa…" at bounding box center [784, 330] width 263 height 18
type input "[URL][DOMAIN_NAME]"
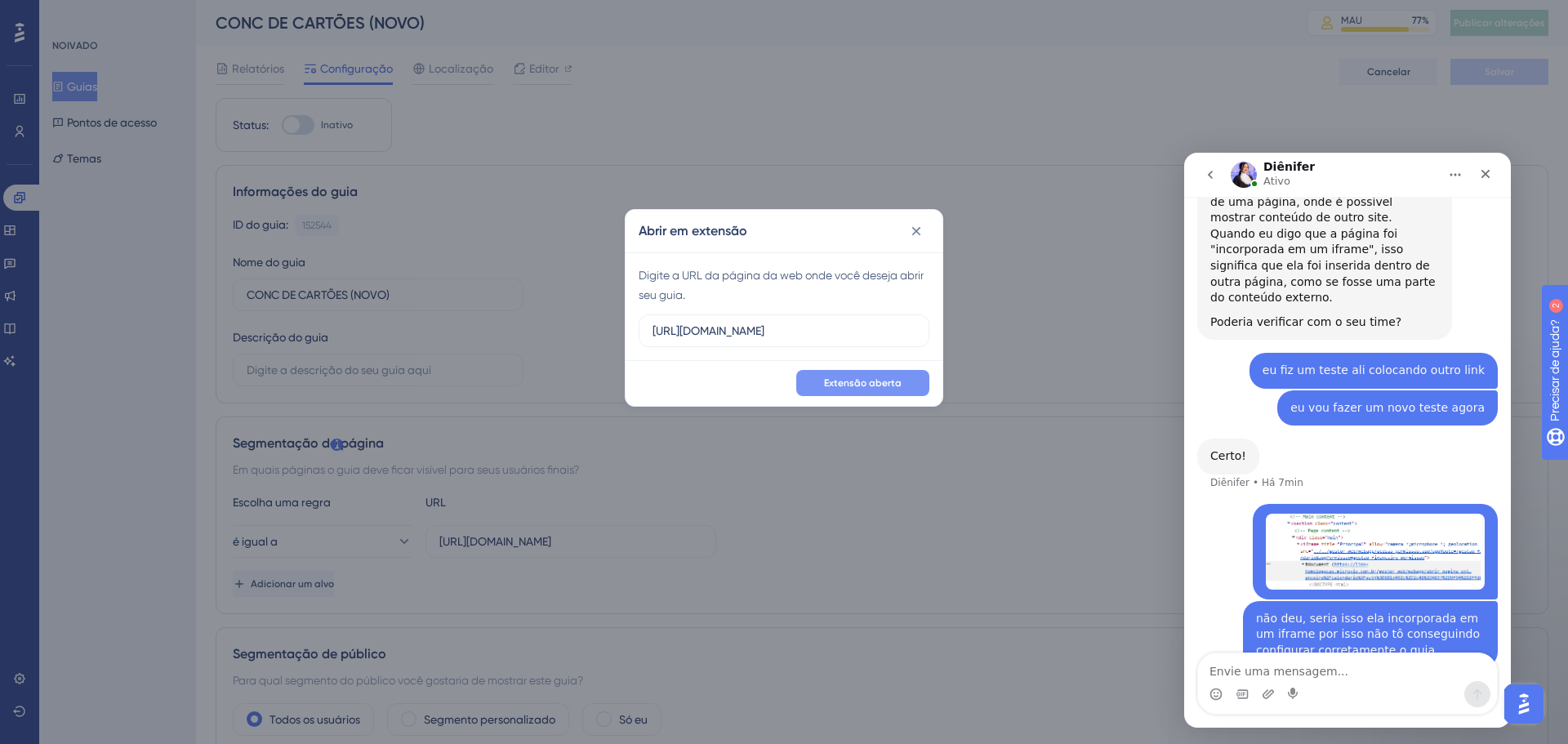
click at [864, 384] on font "Extensão aberta" at bounding box center [862, 383] width 78 height 11
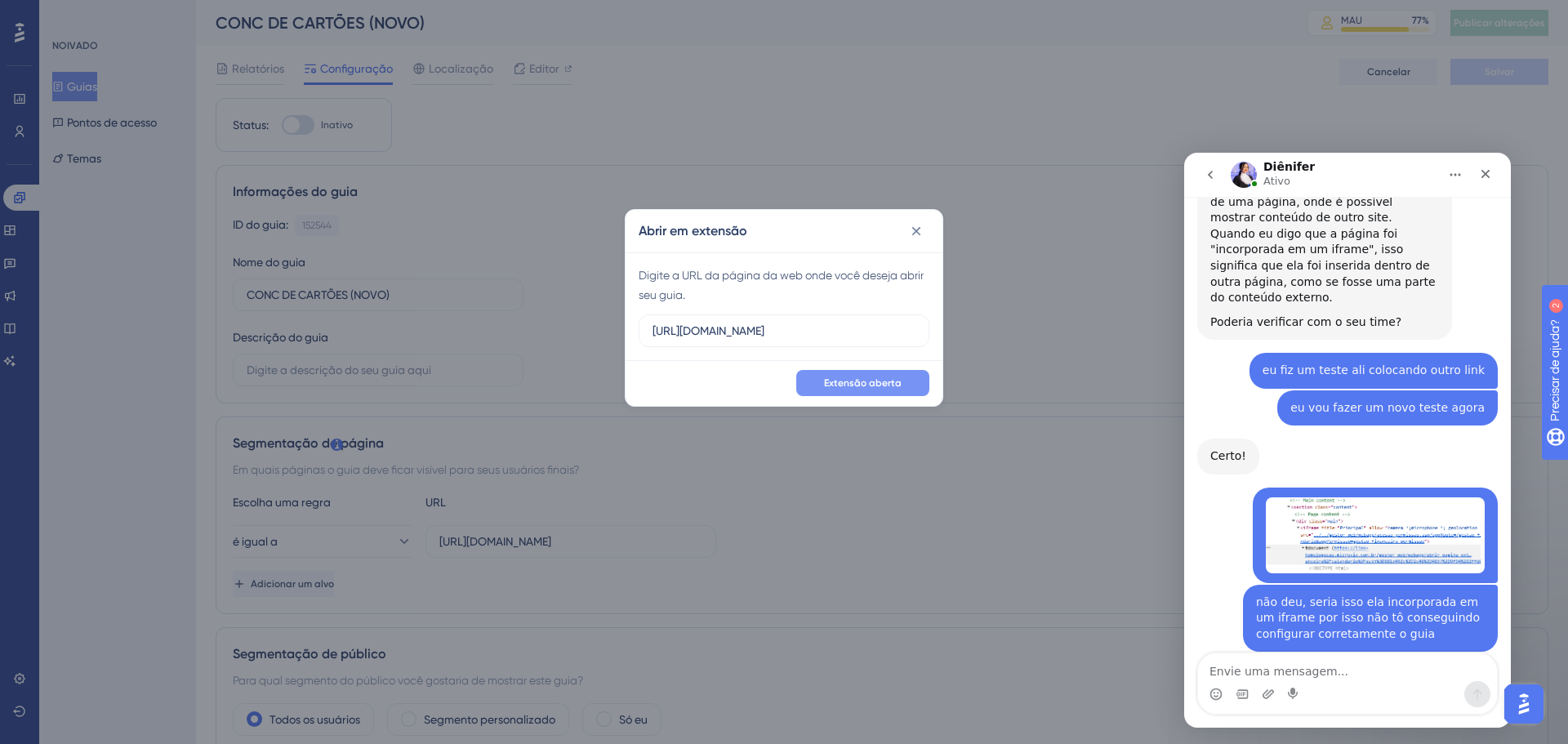
scroll to position [1534, 0]
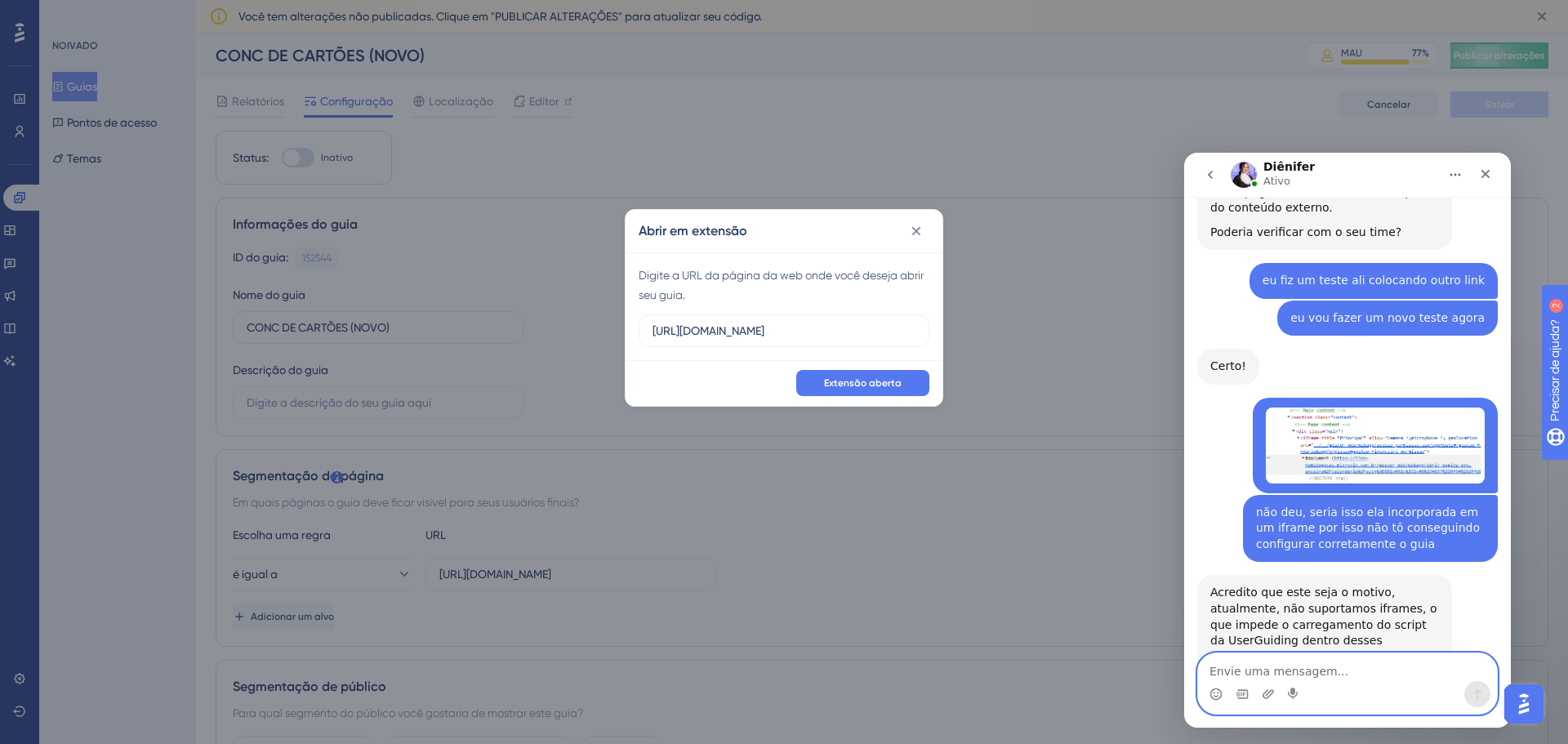
click at [1318, 669] on textarea "Envie uma mensagem..." at bounding box center [1347, 667] width 299 height 28
type textarea "eu consegui aqui, aparentemente deu certo usei o link https://linx-homologacao.…"
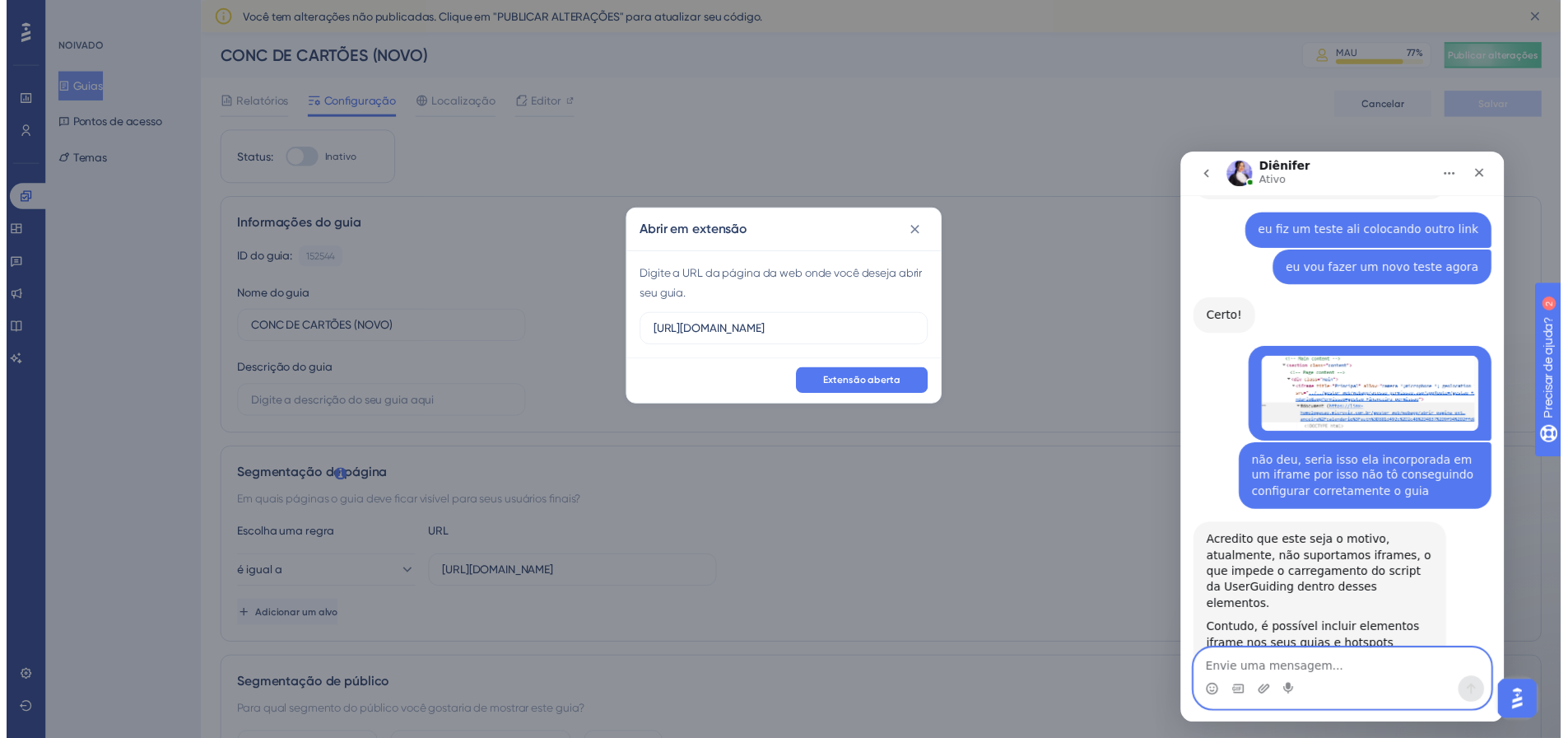
scroll to position [1678, 0]
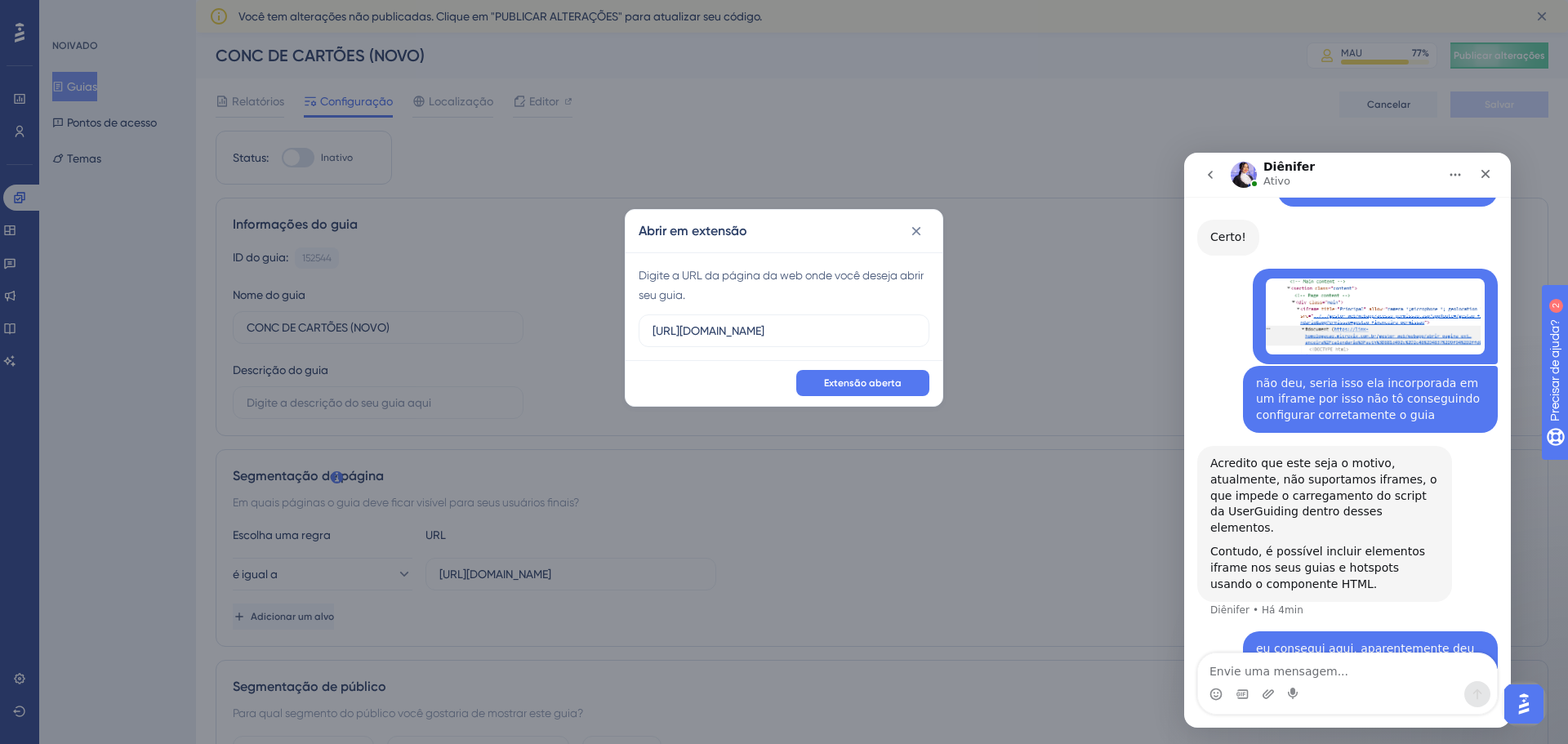
click at [865, 107] on div "Abrir em extensão Digite a URL da página da web onde você deseja abrir seu guia…" at bounding box center [784, 372] width 1568 height 744
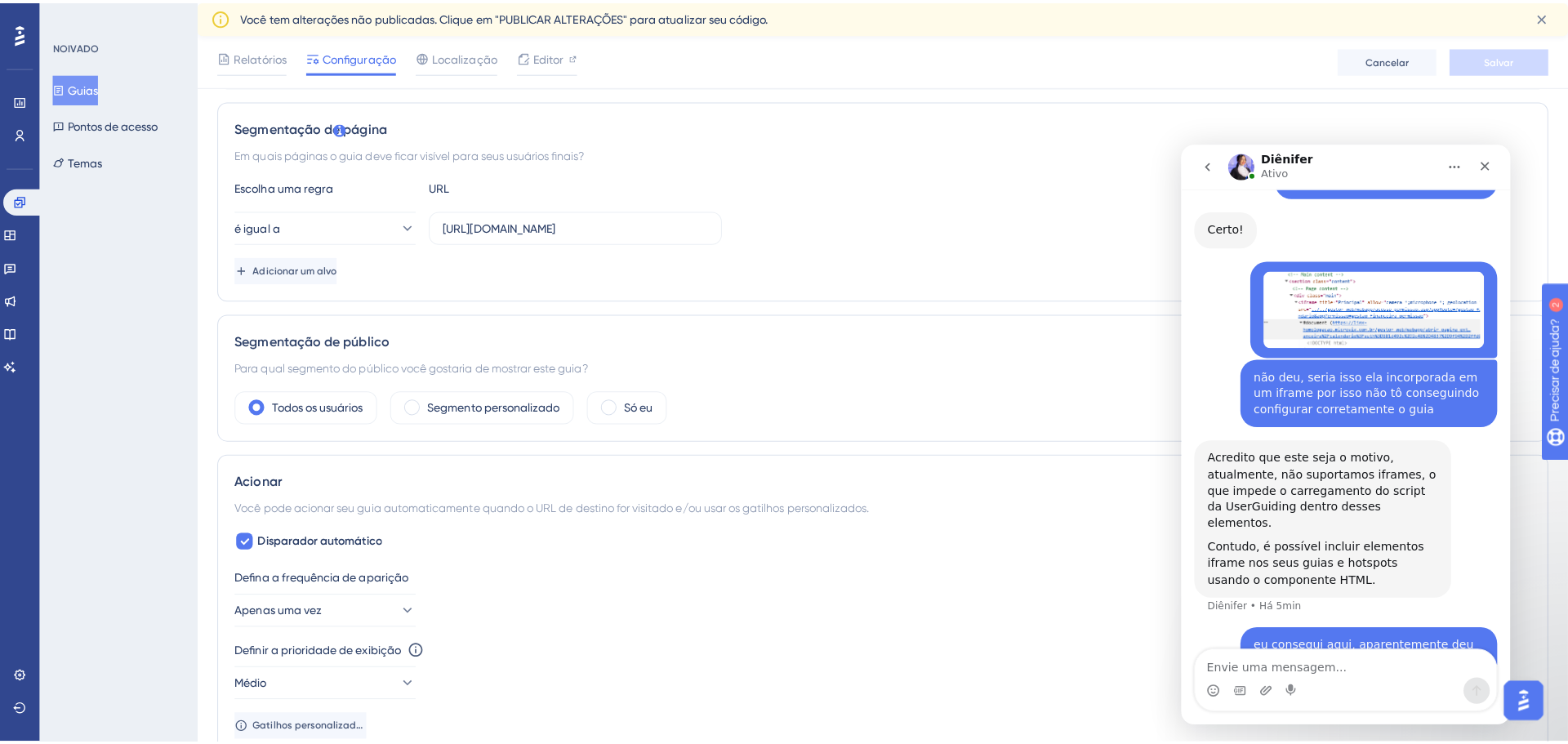
scroll to position [0, 0]
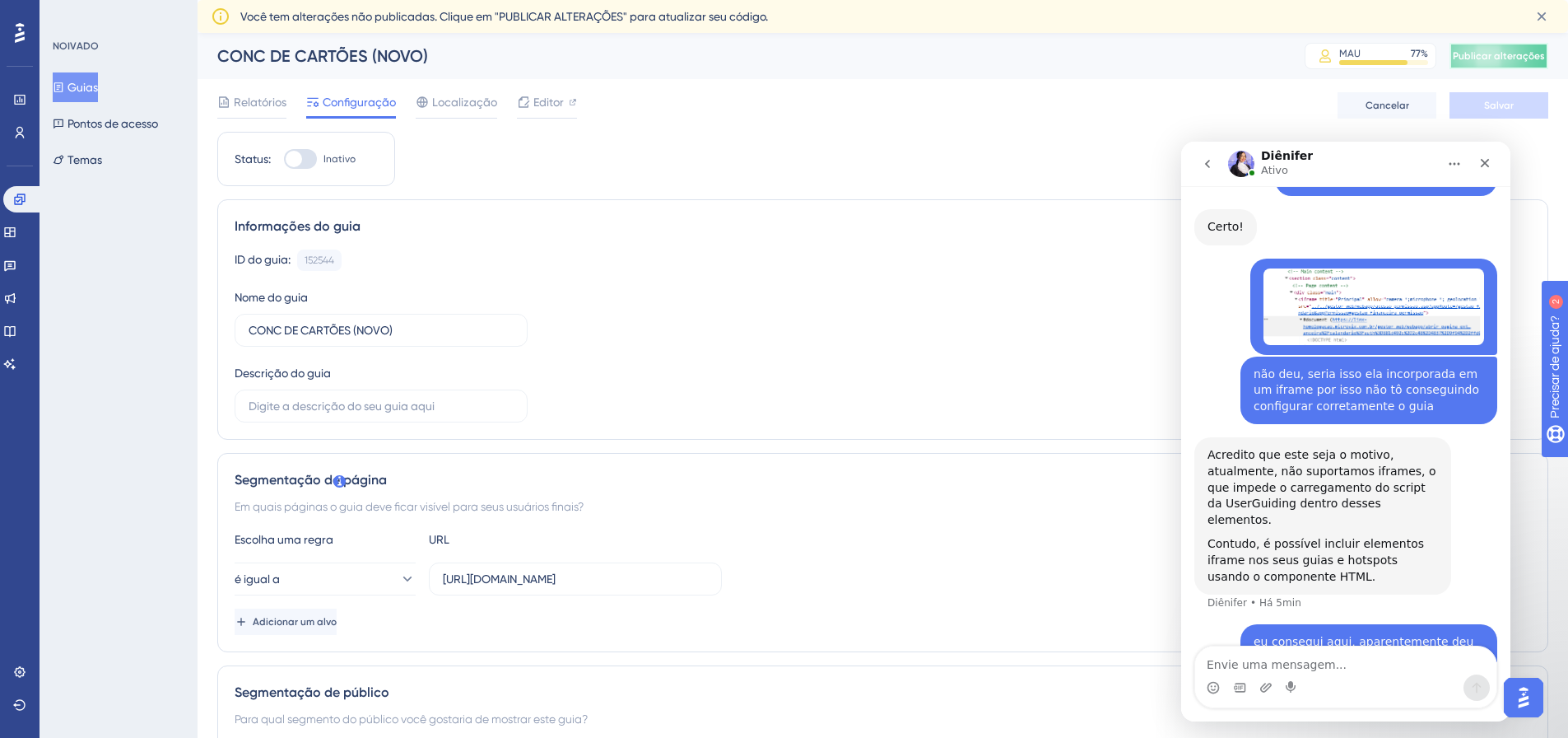
click at [1535, 56] on font "Publicar alterações" at bounding box center [1498, 56] width 92 height 11
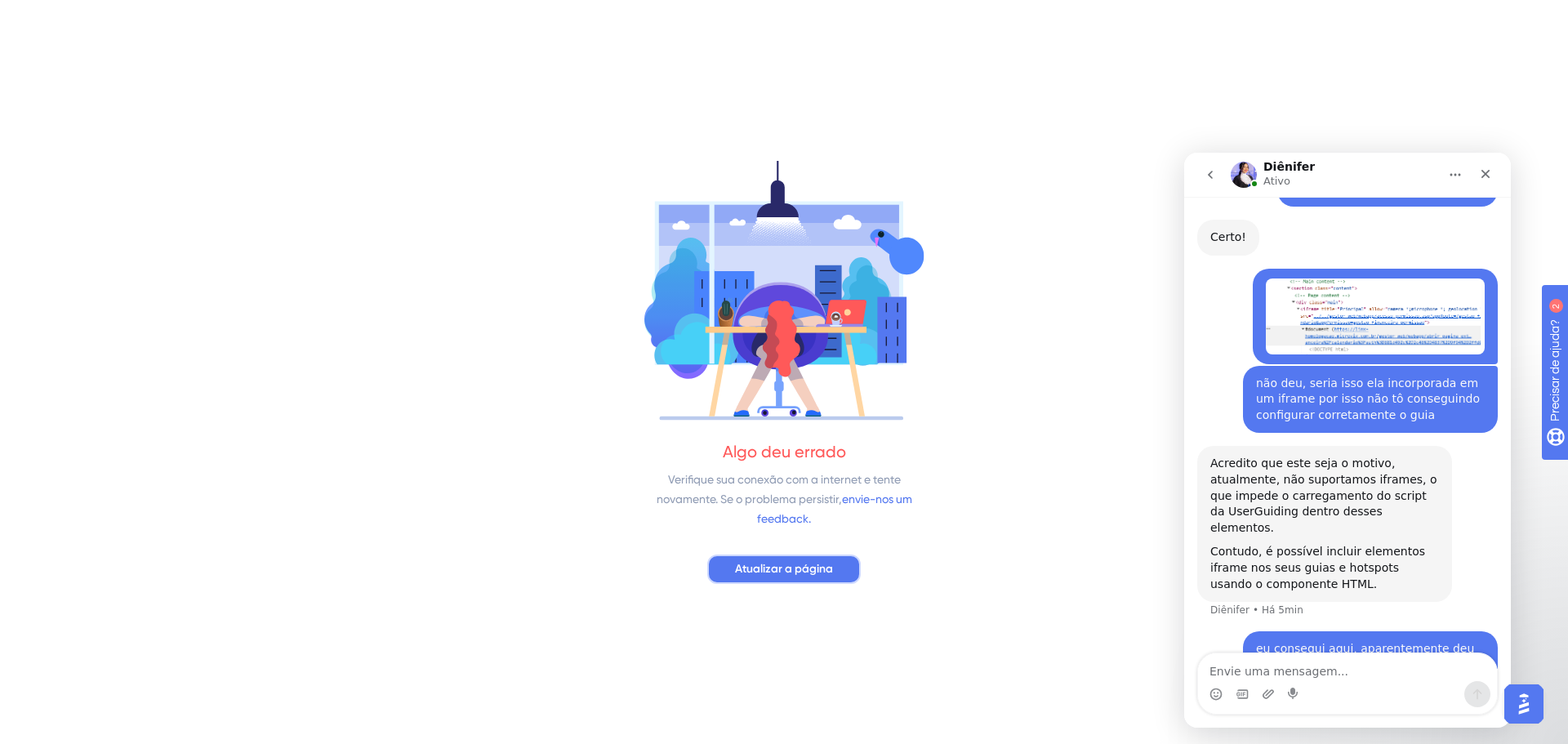
click at [838, 572] on button "Atualizar a página" at bounding box center [784, 569] width 154 height 29
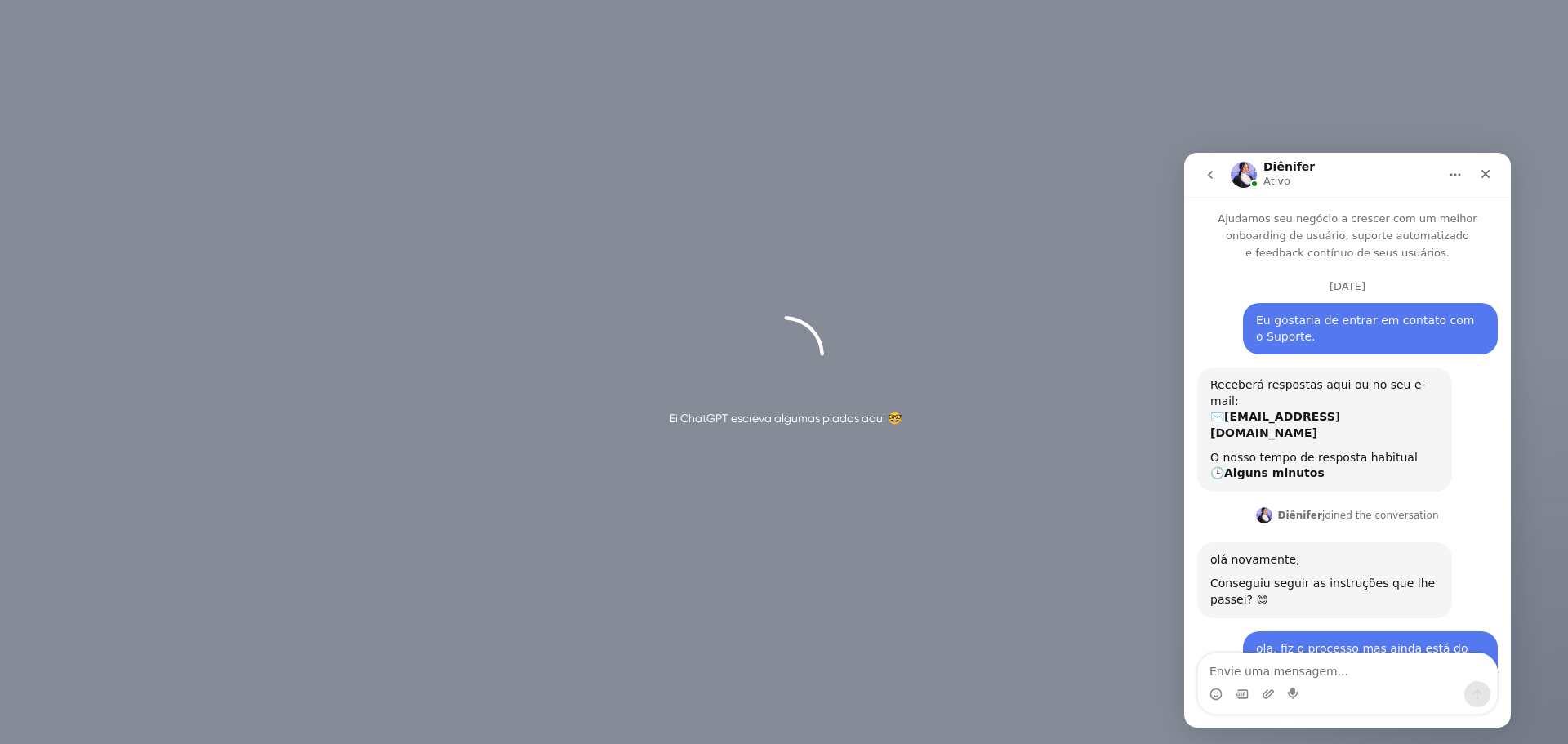
scroll to position [1155, 0]
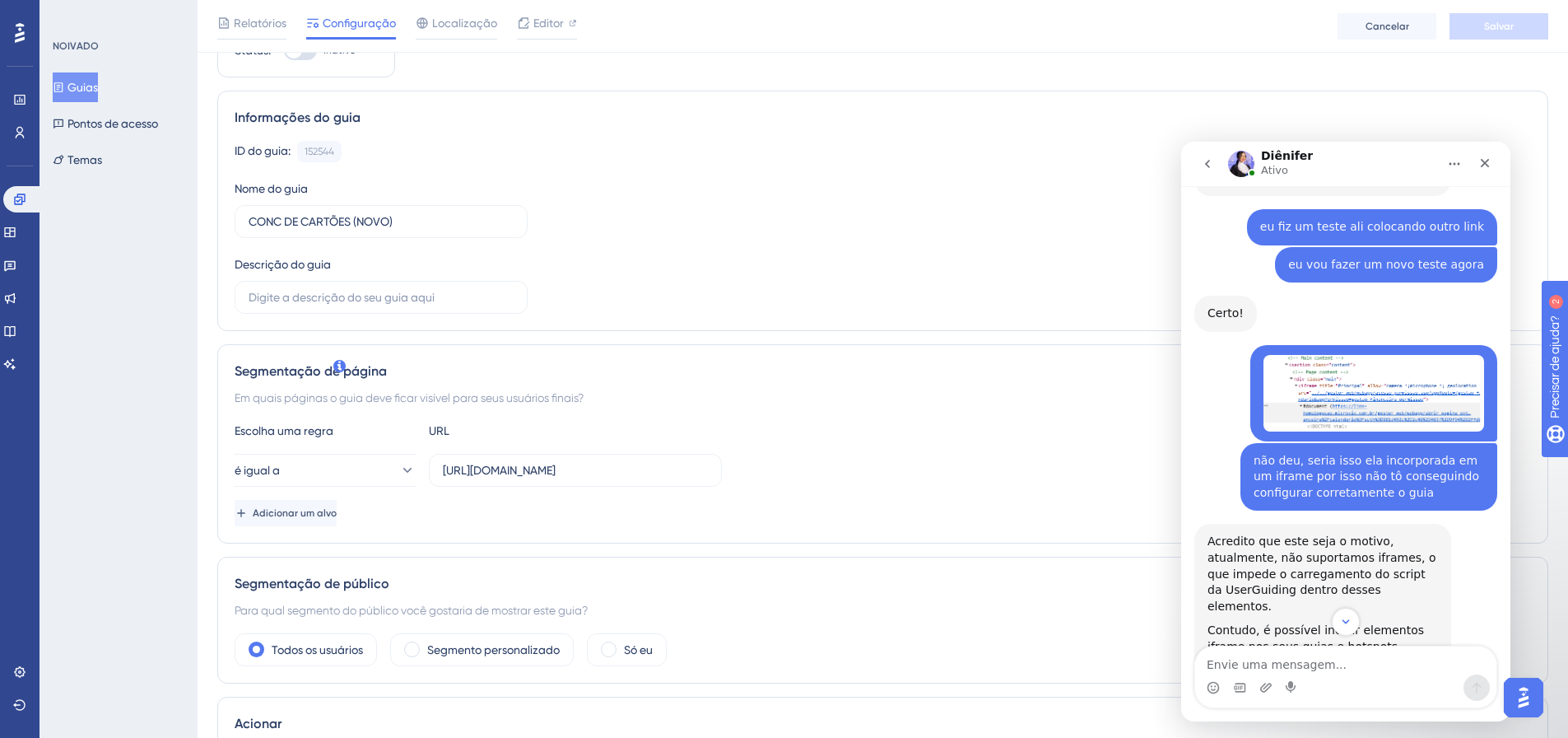
scroll to position [1843, 0]
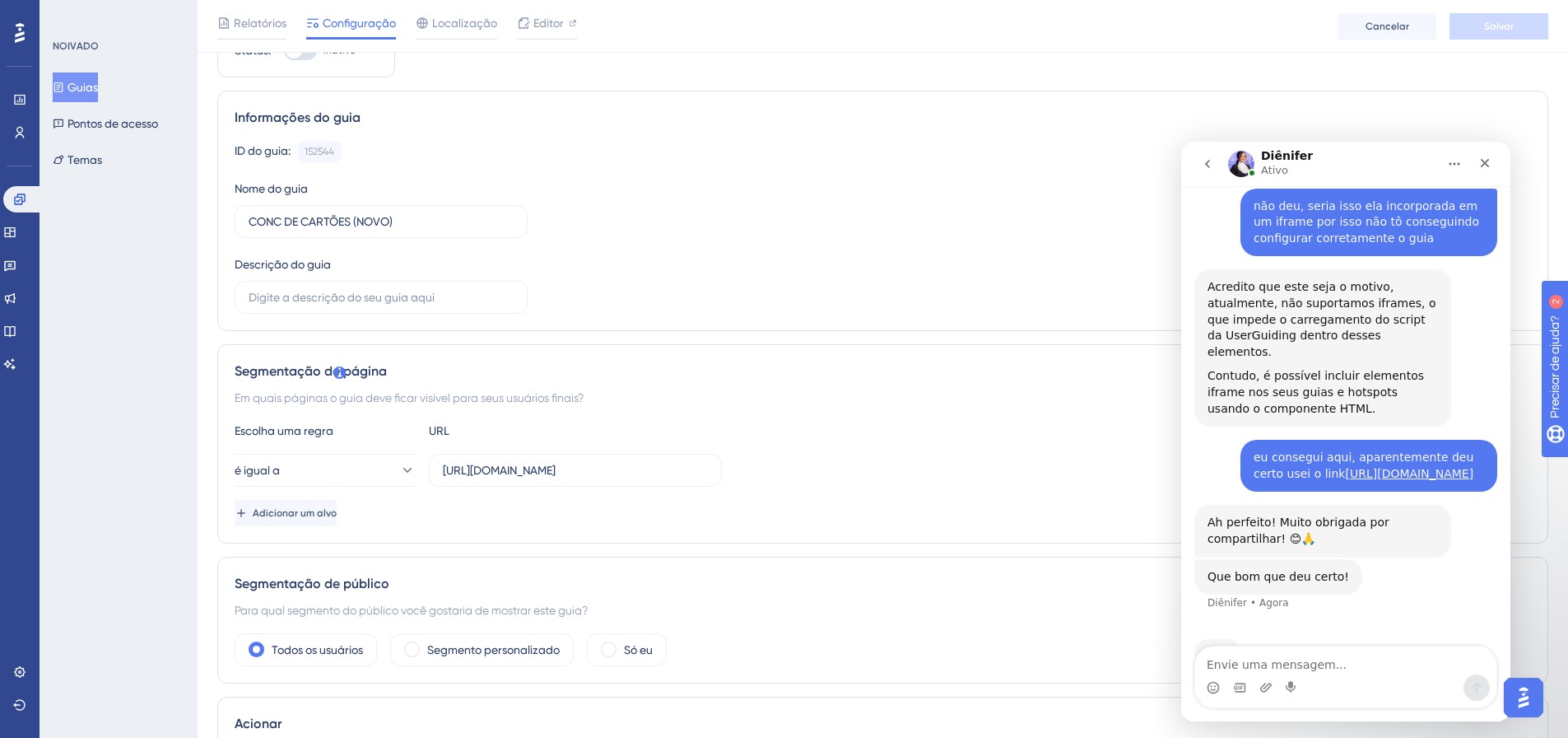
click at [1303, 657] on textarea "Envie uma mensagem..." at bounding box center [1346, 660] width 302 height 28
type textarea "E"
type textarea "ele ficou certinho ali o seletor"
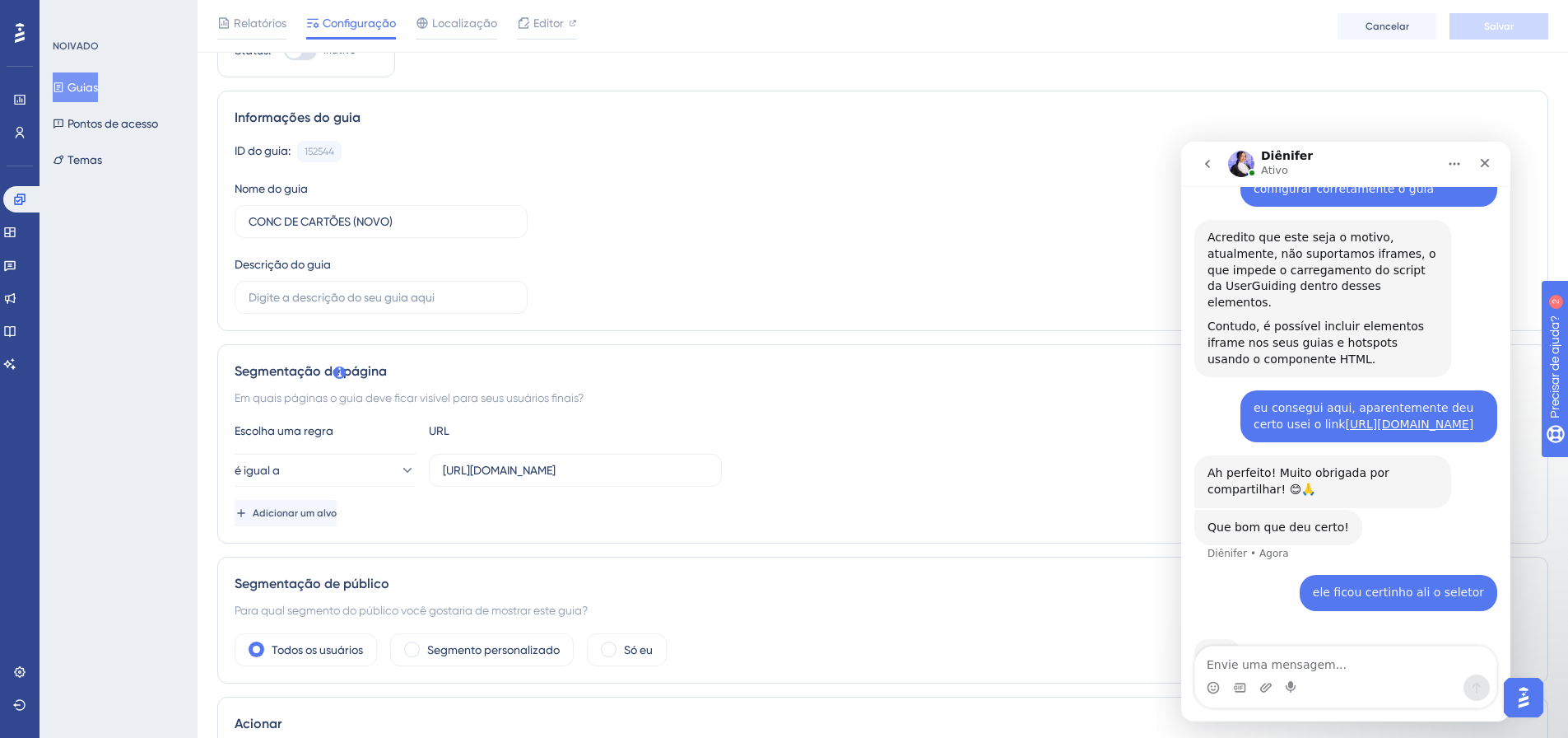
scroll to position [1563, 0]
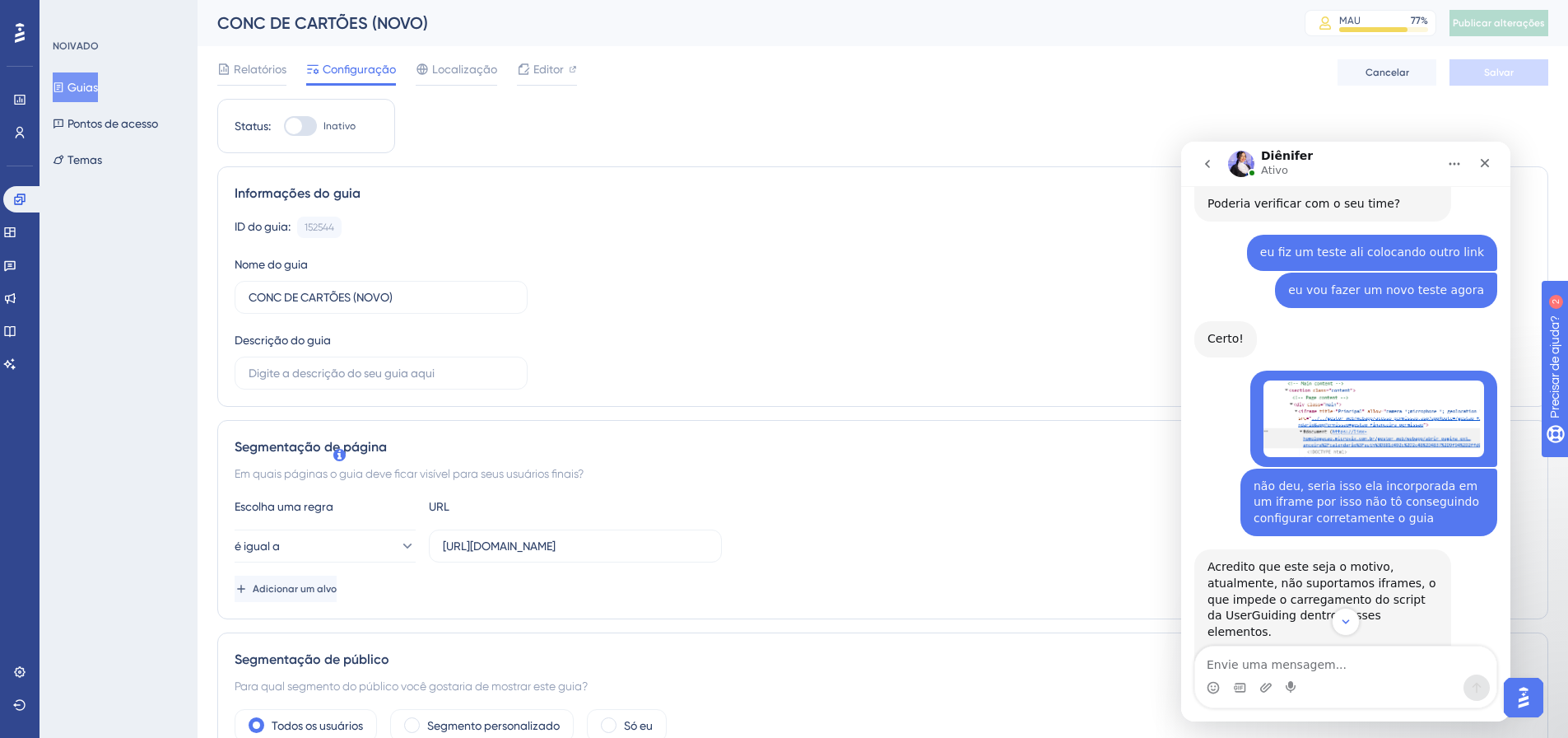
click at [97, 86] on font "Guias" at bounding box center [82, 87] width 30 height 13
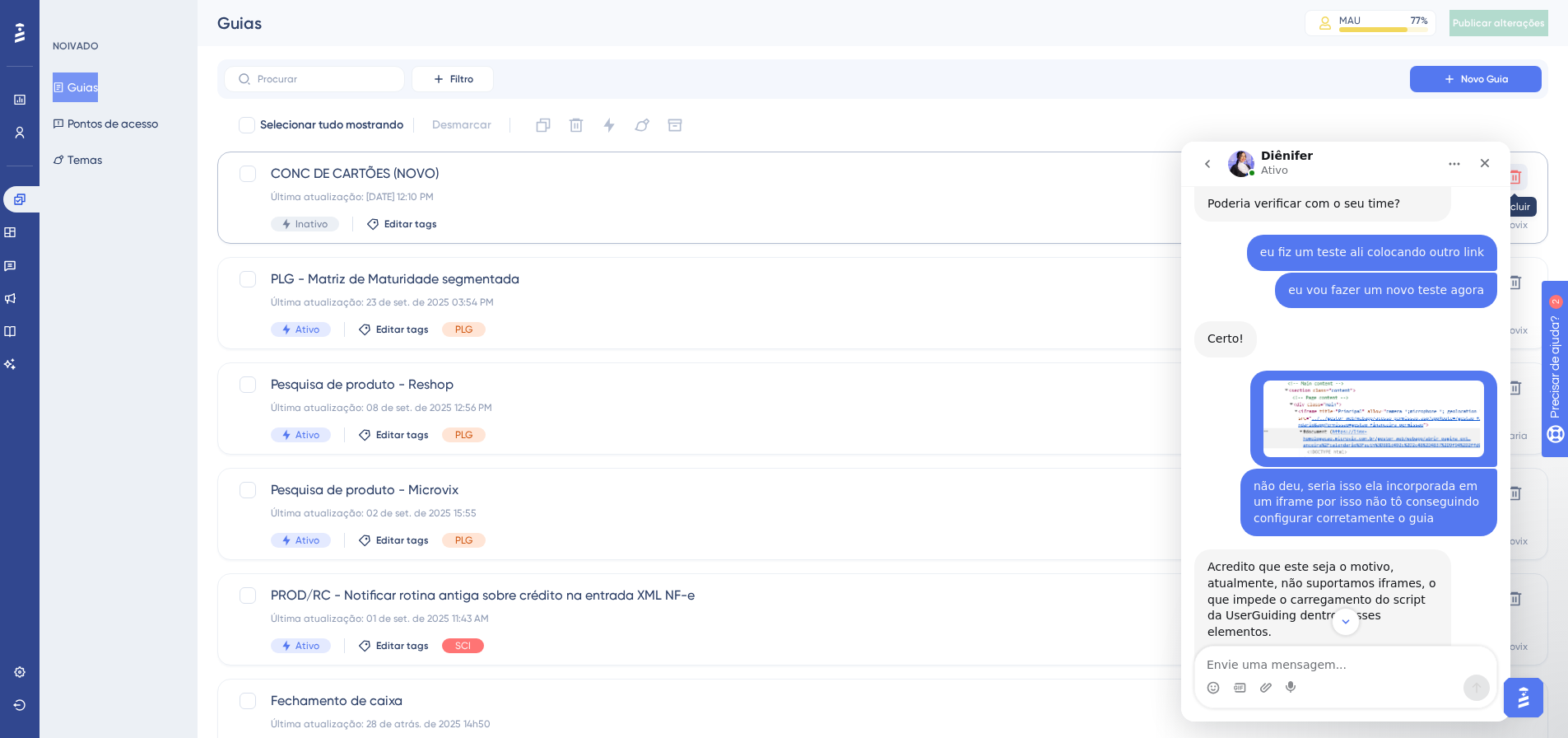
click at [1523, 173] on button at bounding box center [1514, 177] width 26 height 26
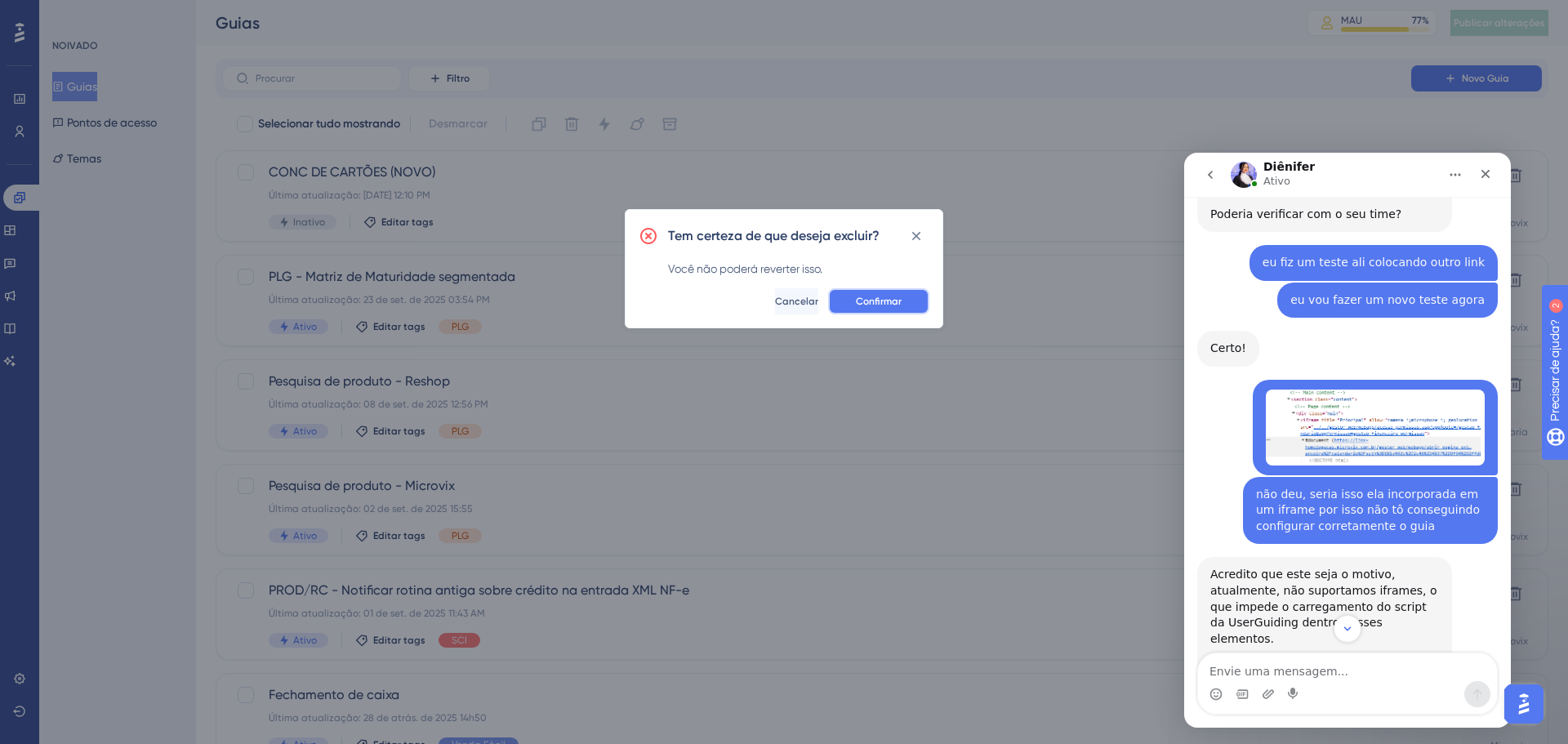
click at [899, 295] on span "Confirmar" at bounding box center [878, 301] width 46 height 13
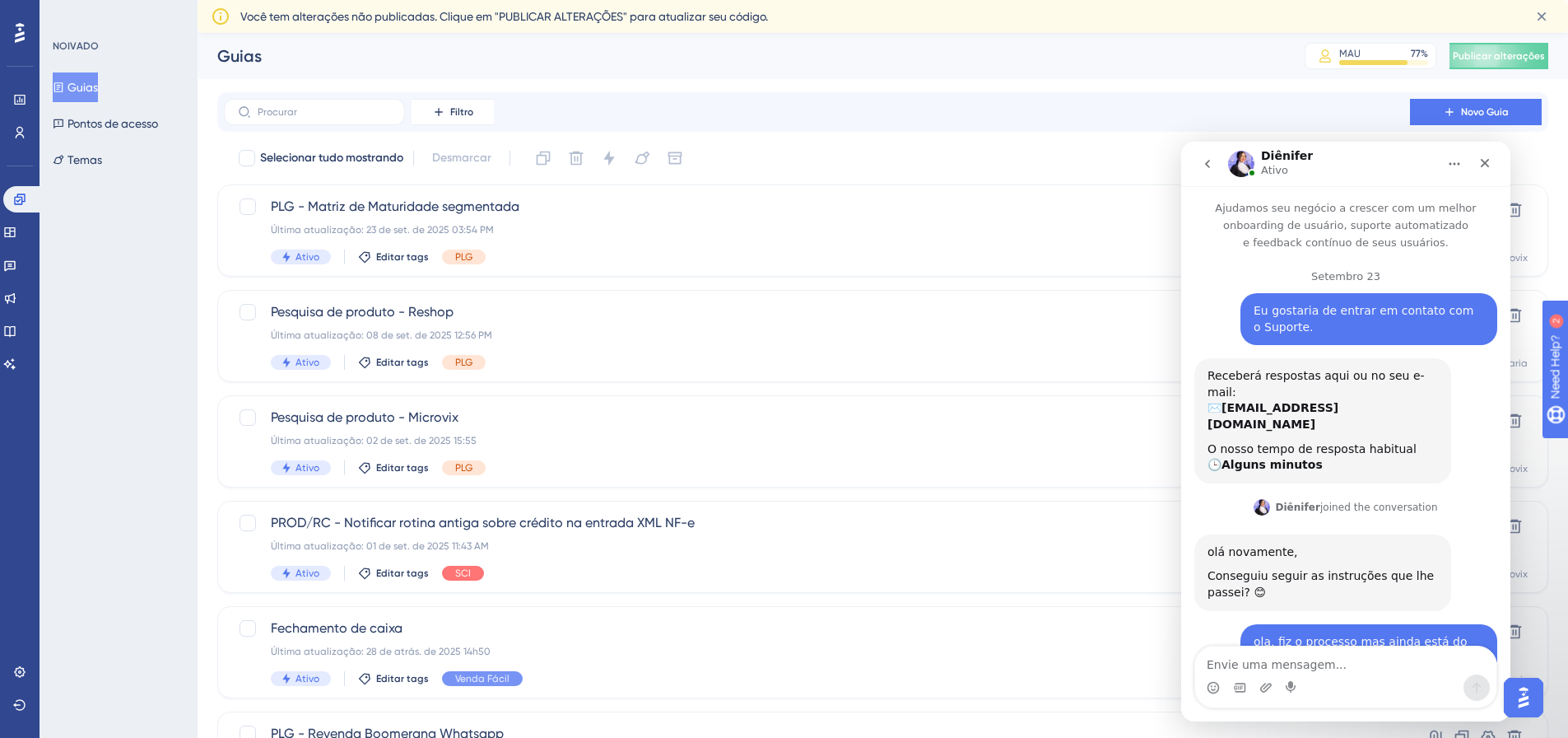
scroll to position [2031, 0]
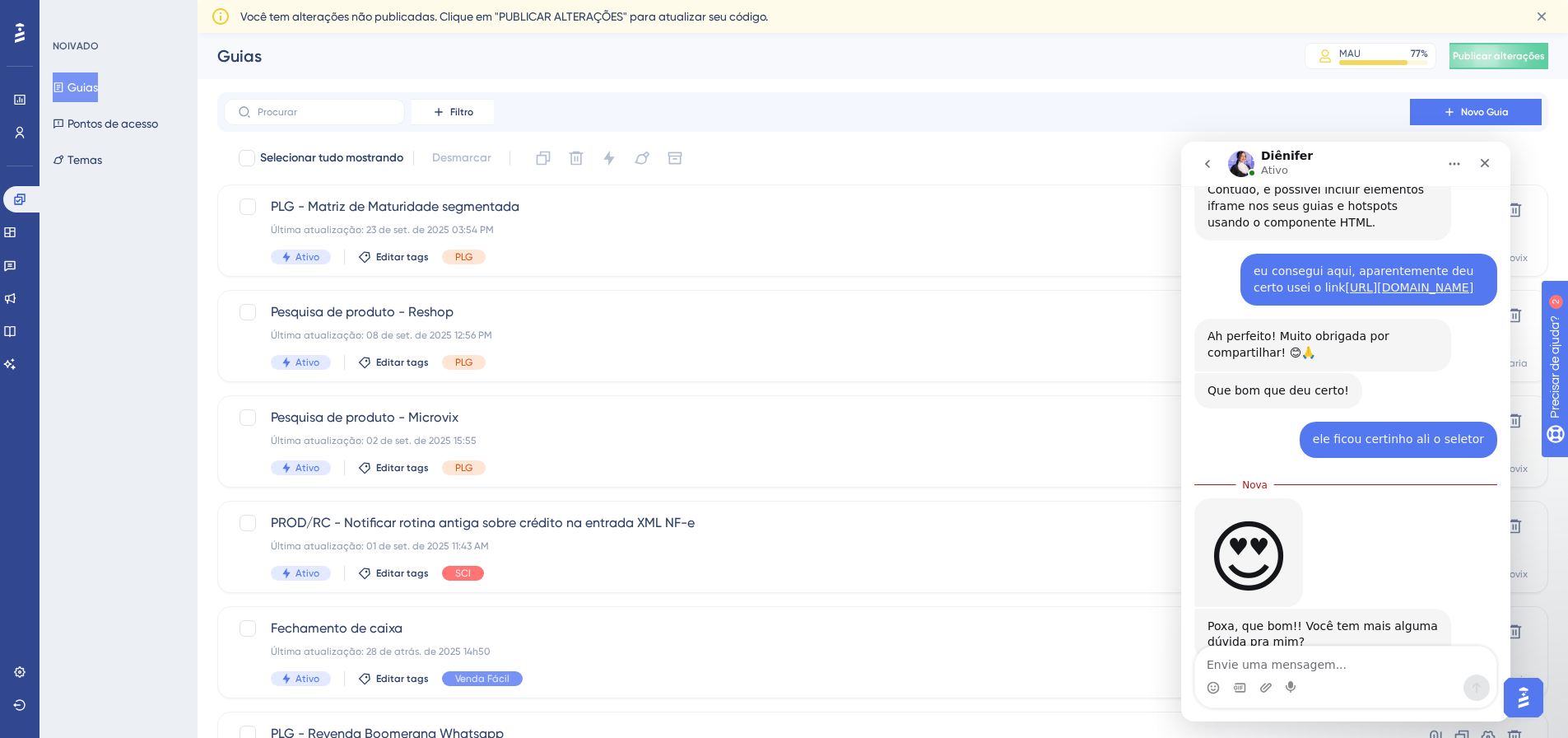
click at [1301, 657] on textarea "Envie uma mensagem..." at bounding box center [1346, 660] width 302 height 28
type textarea "p"
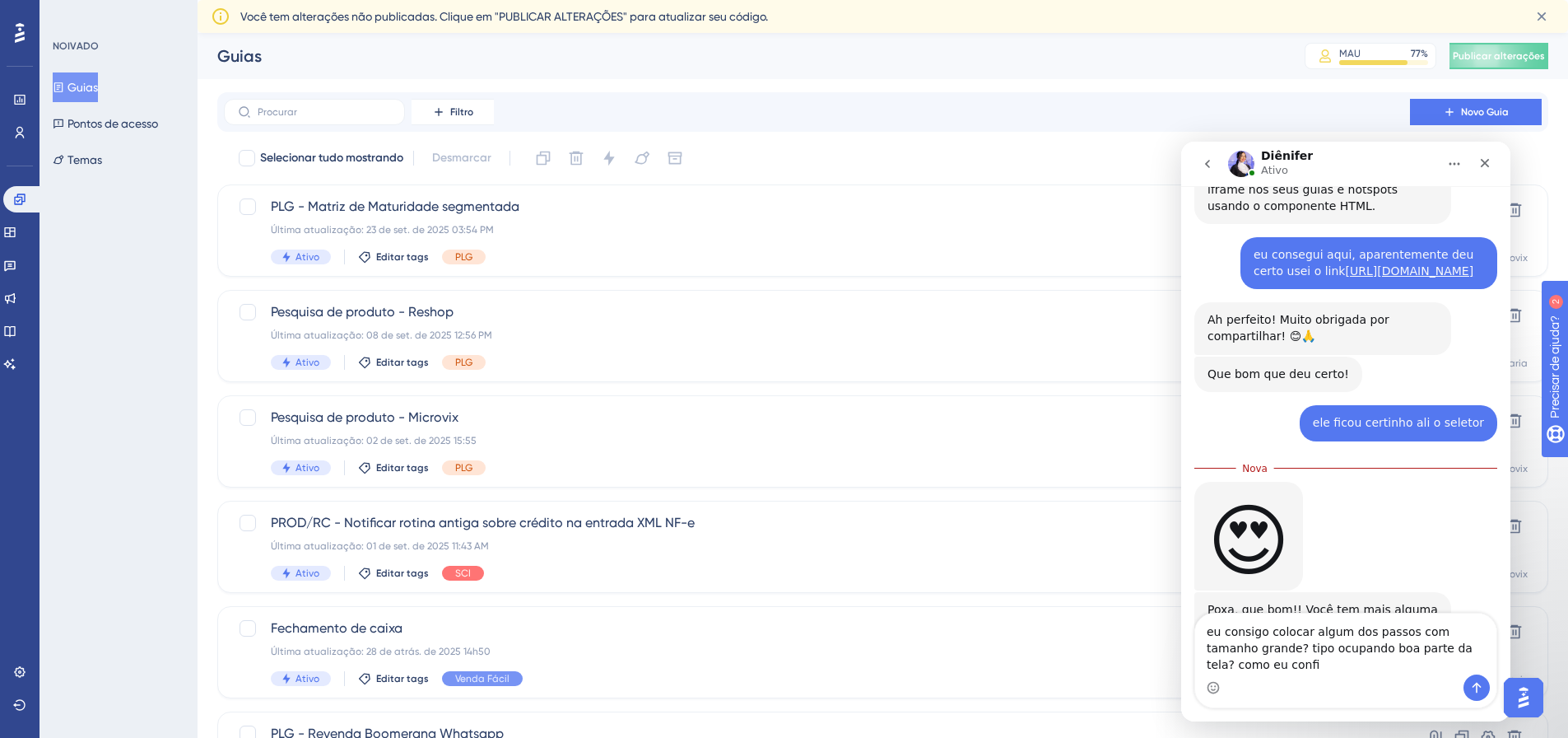
scroll to position [2065, 0]
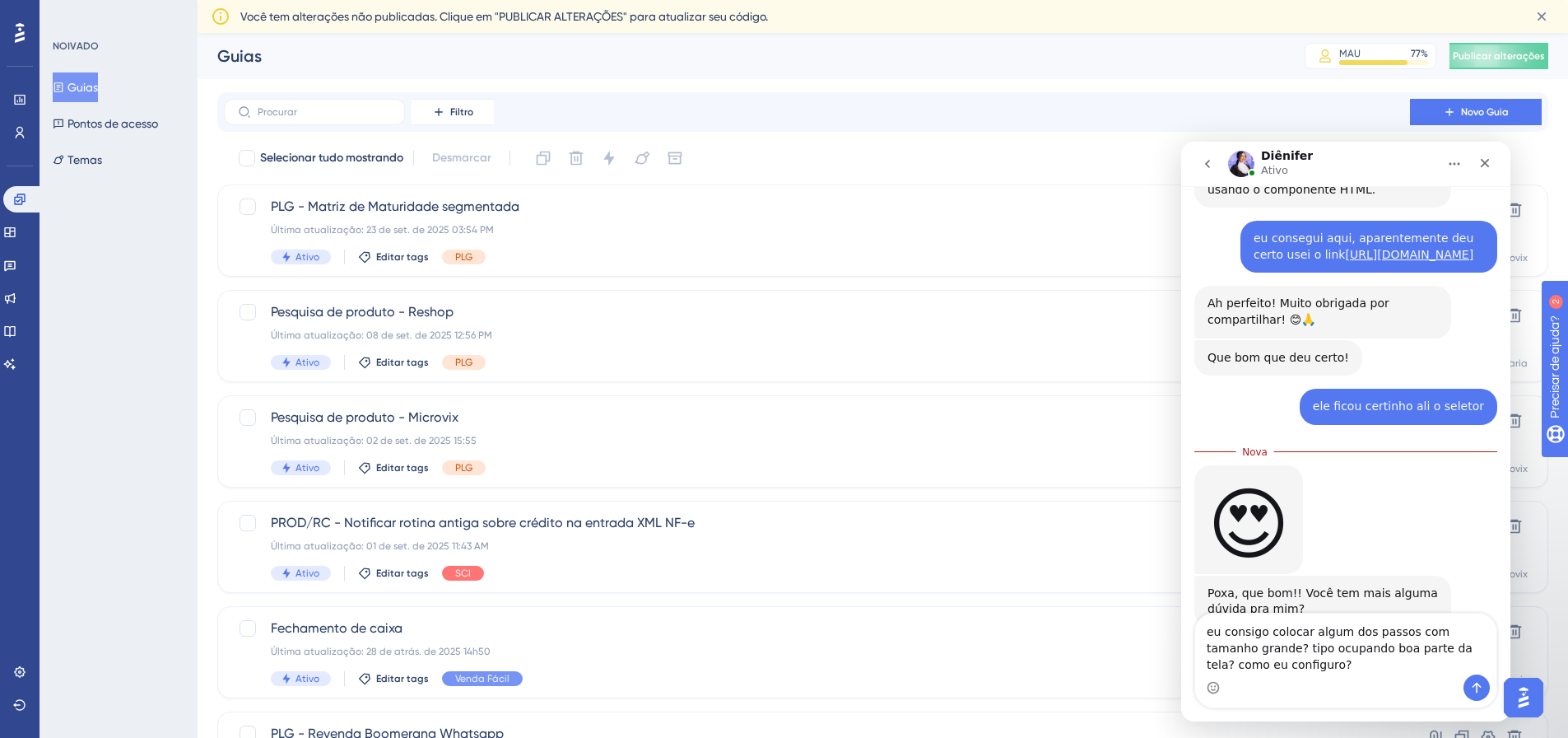
type textarea "eu consigo colocar algum dos passos com tamanho grande? tipo ocupando boa parte…"
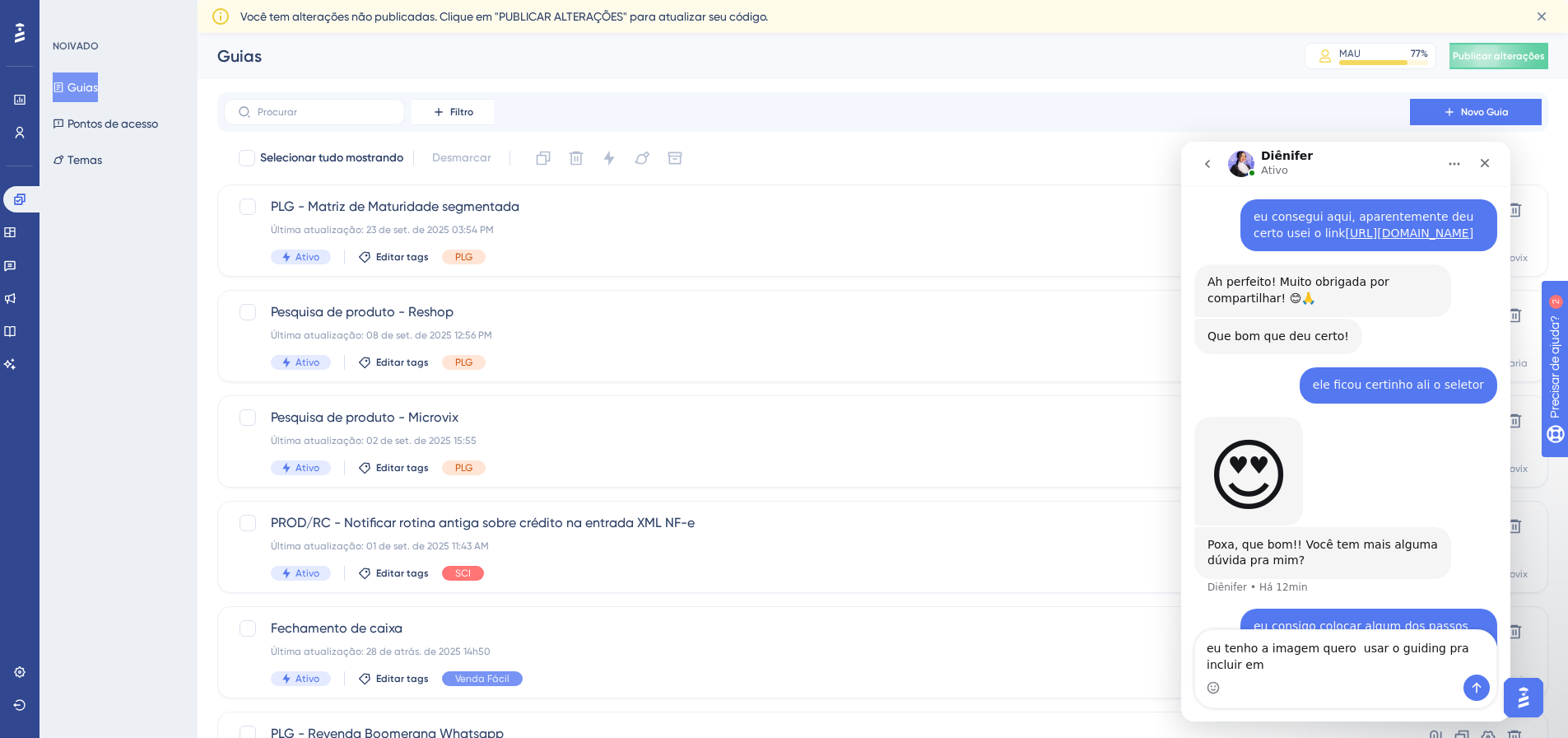
scroll to position [2102, 0]
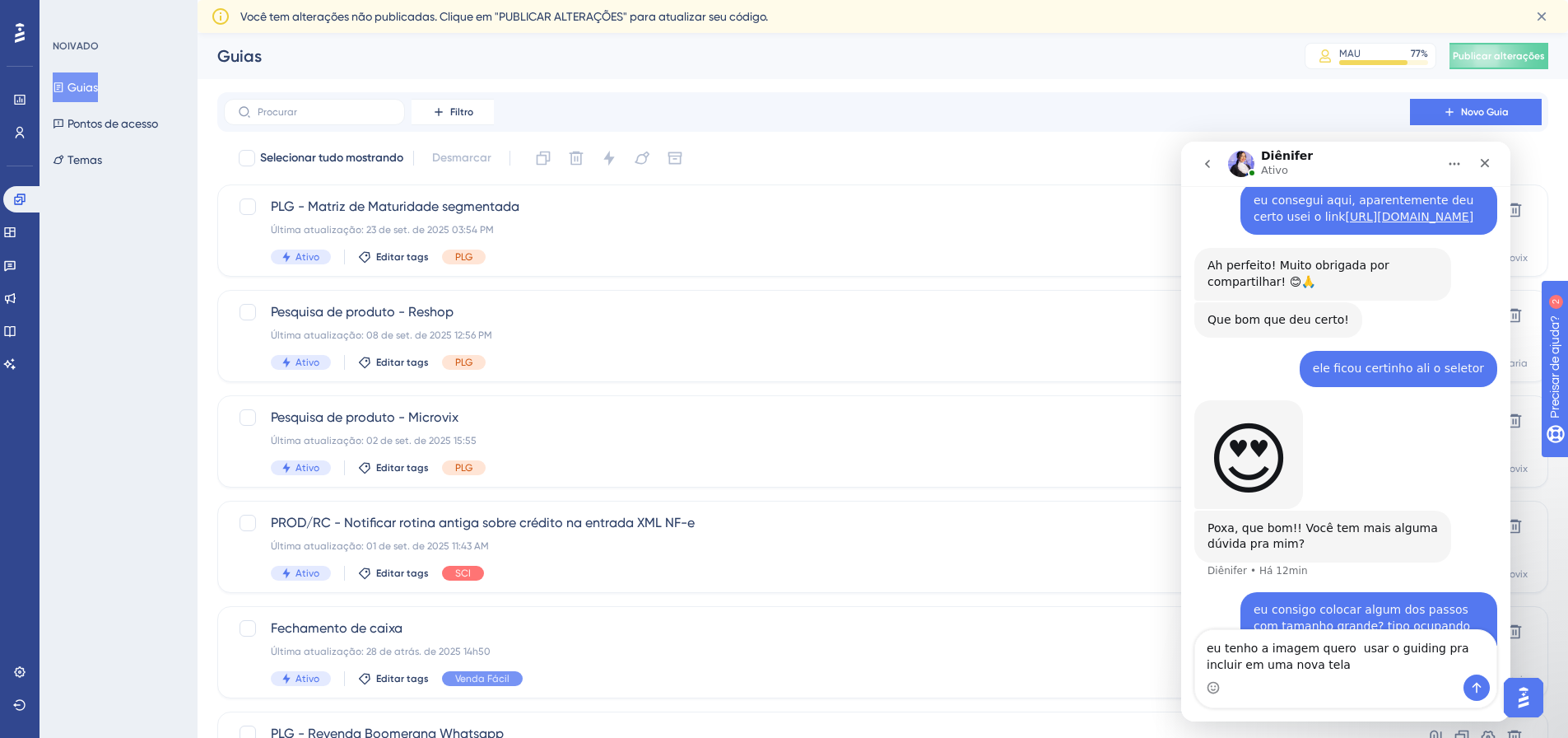
type textarea "eu tenho a imagem quero usar o guiding pra incluir em uma nova tela"
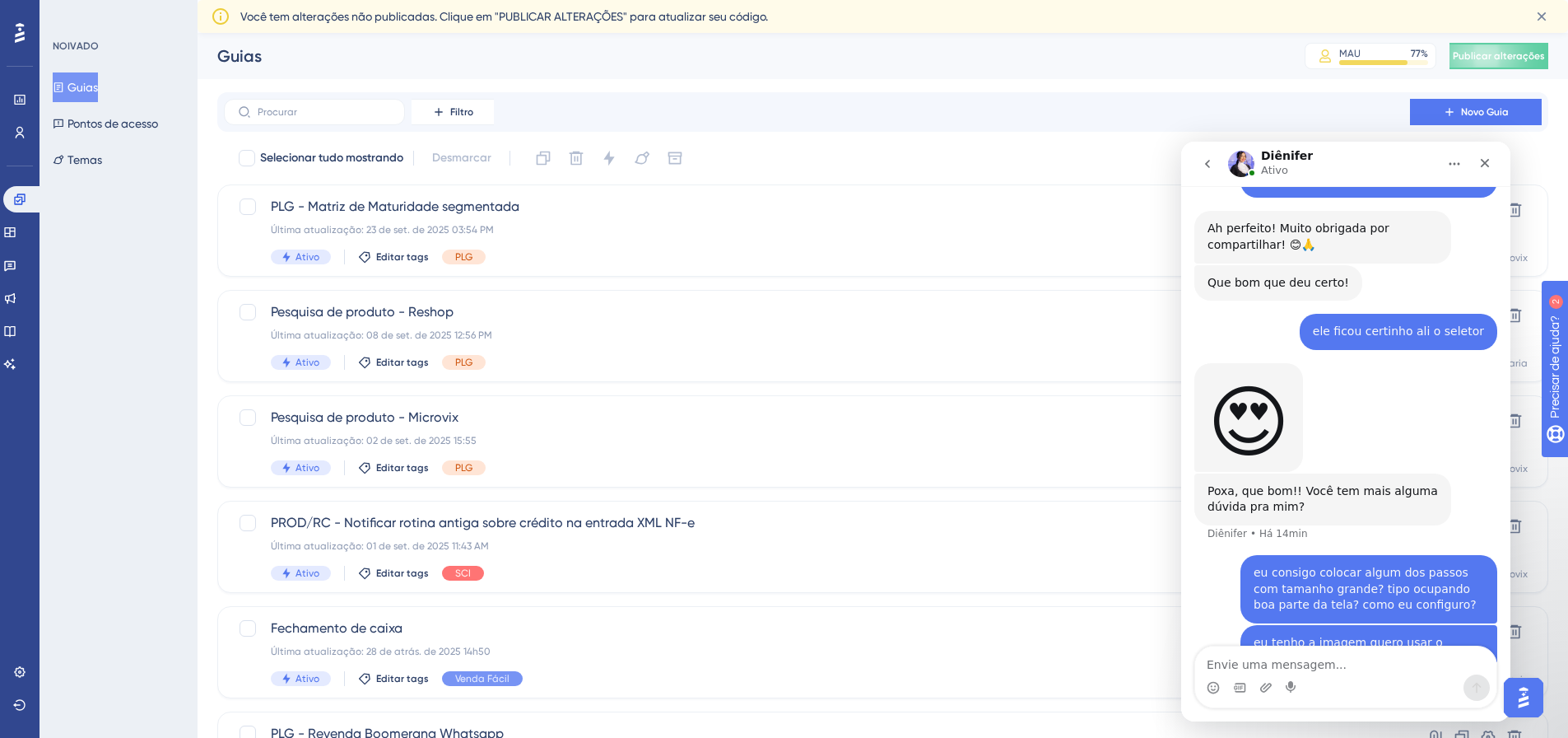
scroll to position [2203, 0]
